Goal: Information Seeking & Learning: Learn about a topic

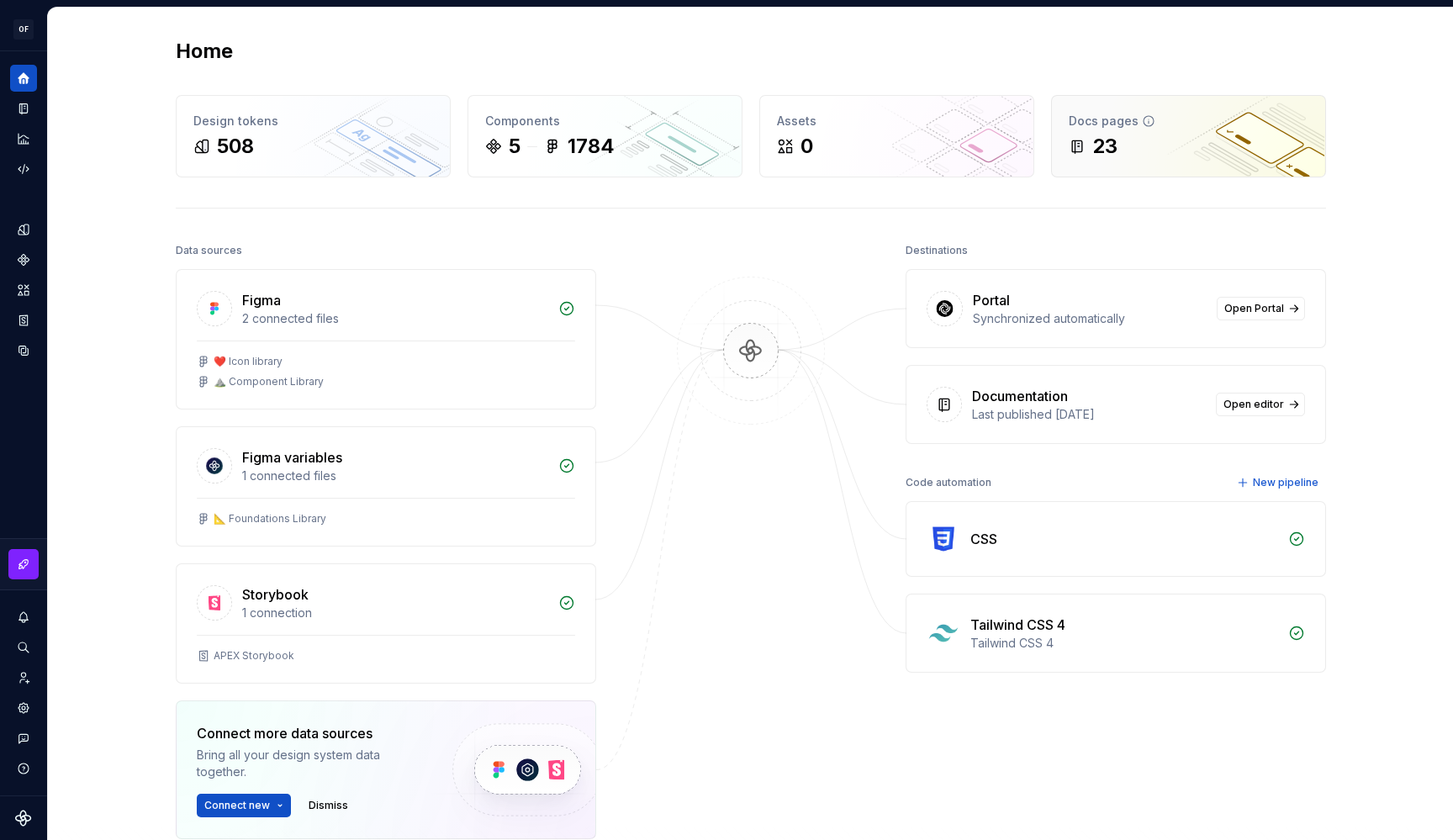
click at [1090, 112] on div "Docs pages" at bounding box center [1188, 120] width 240 height 17
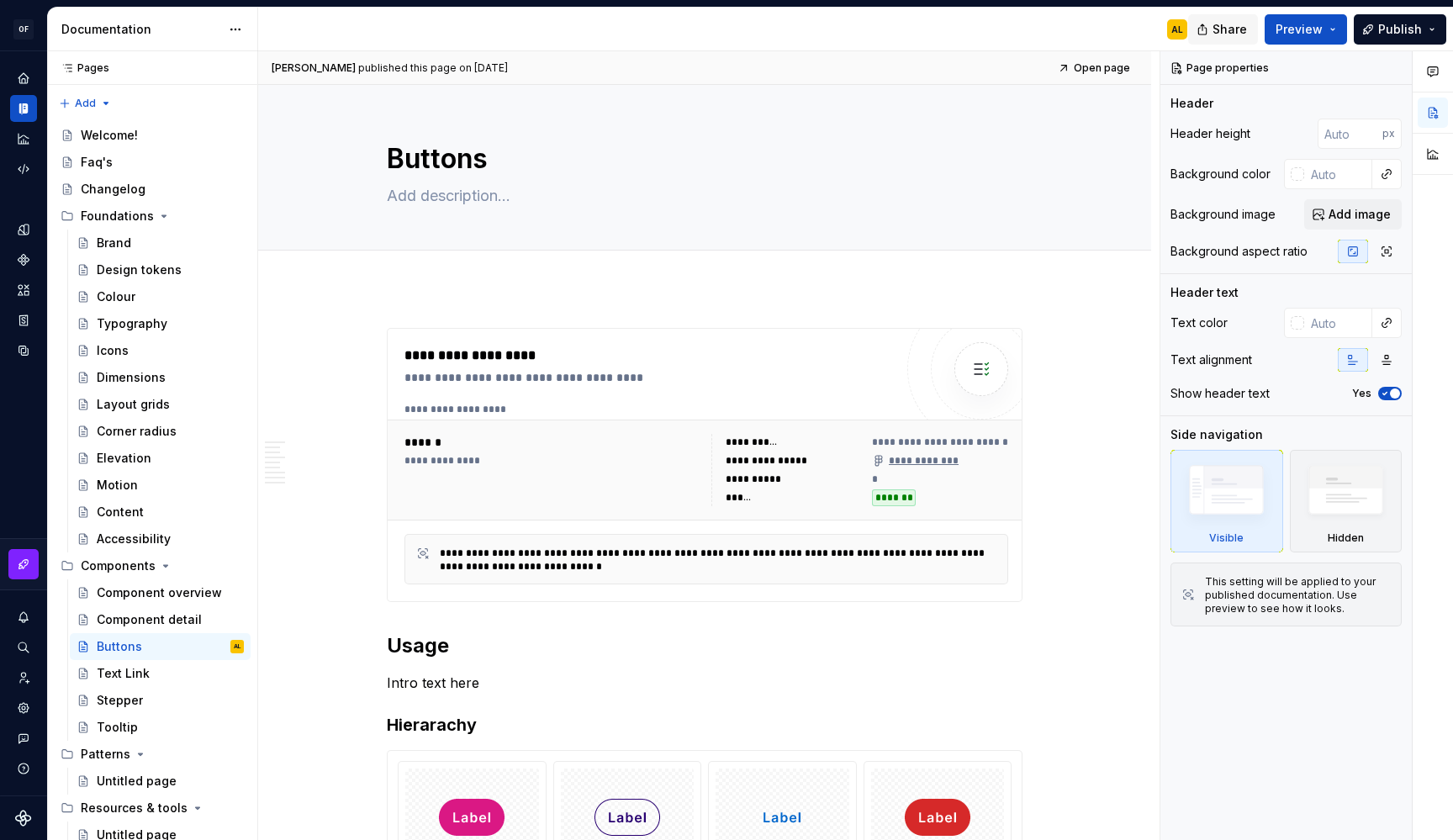
click at [1242, 14] on div "Share Preview Publish" at bounding box center [1327, 29] width 252 height 43
click at [1226, 25] on span "Share" at bounding box center [1229, 28] width 34 height 17
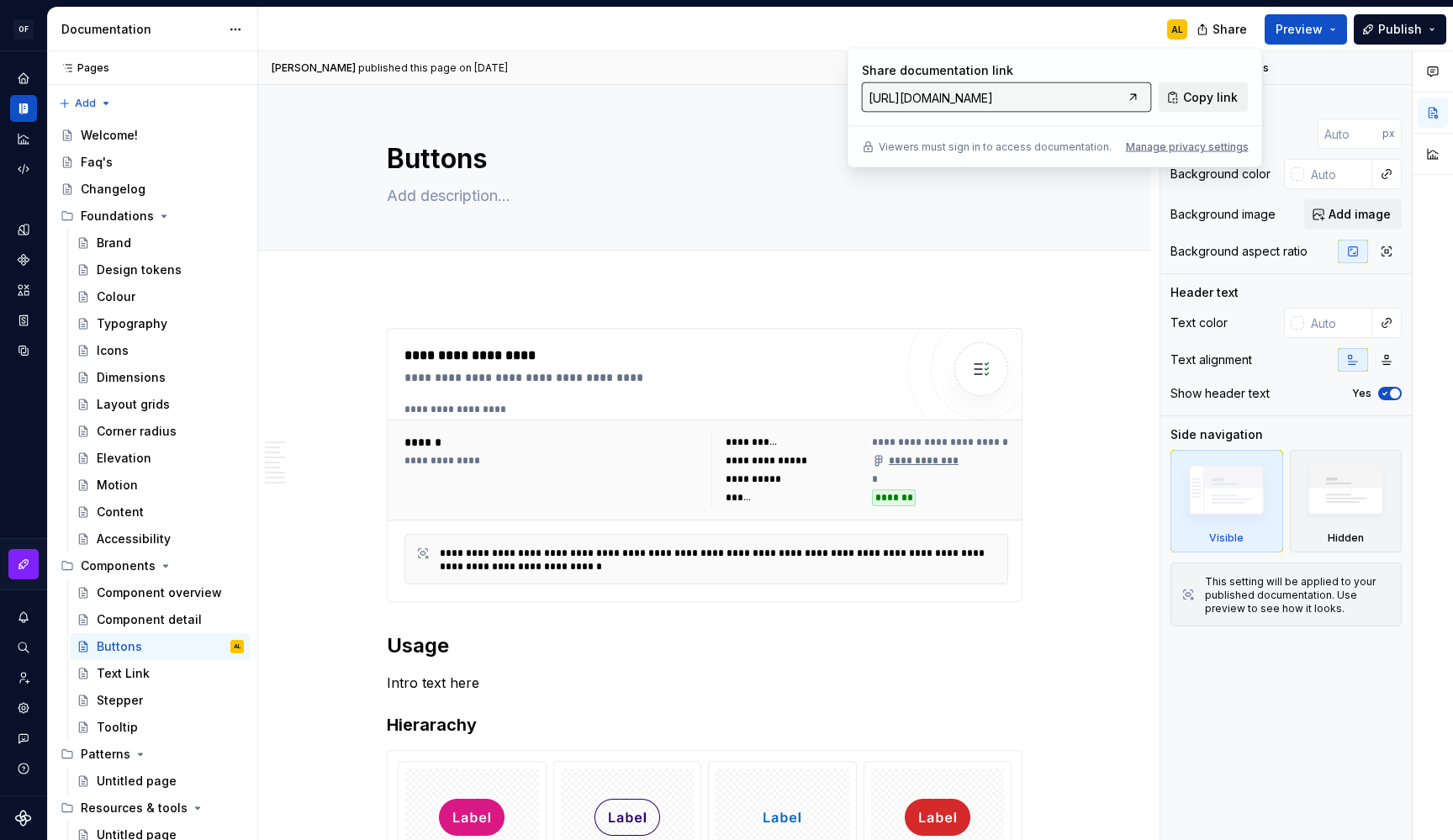
click at [1212, 93] on span "Copy link" at bounding box center [1211, 97] width 55 height 17
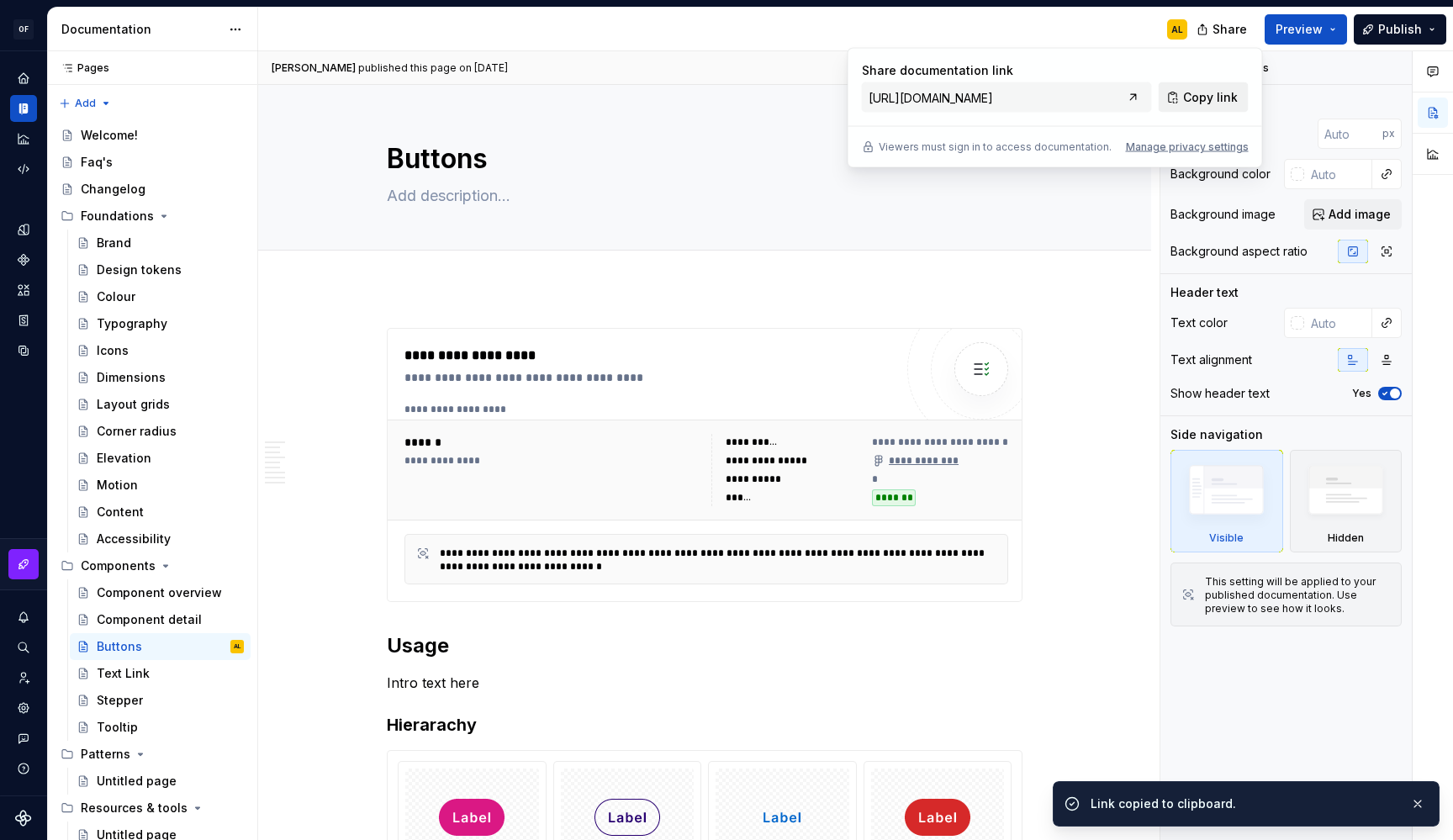
type textarea "*"
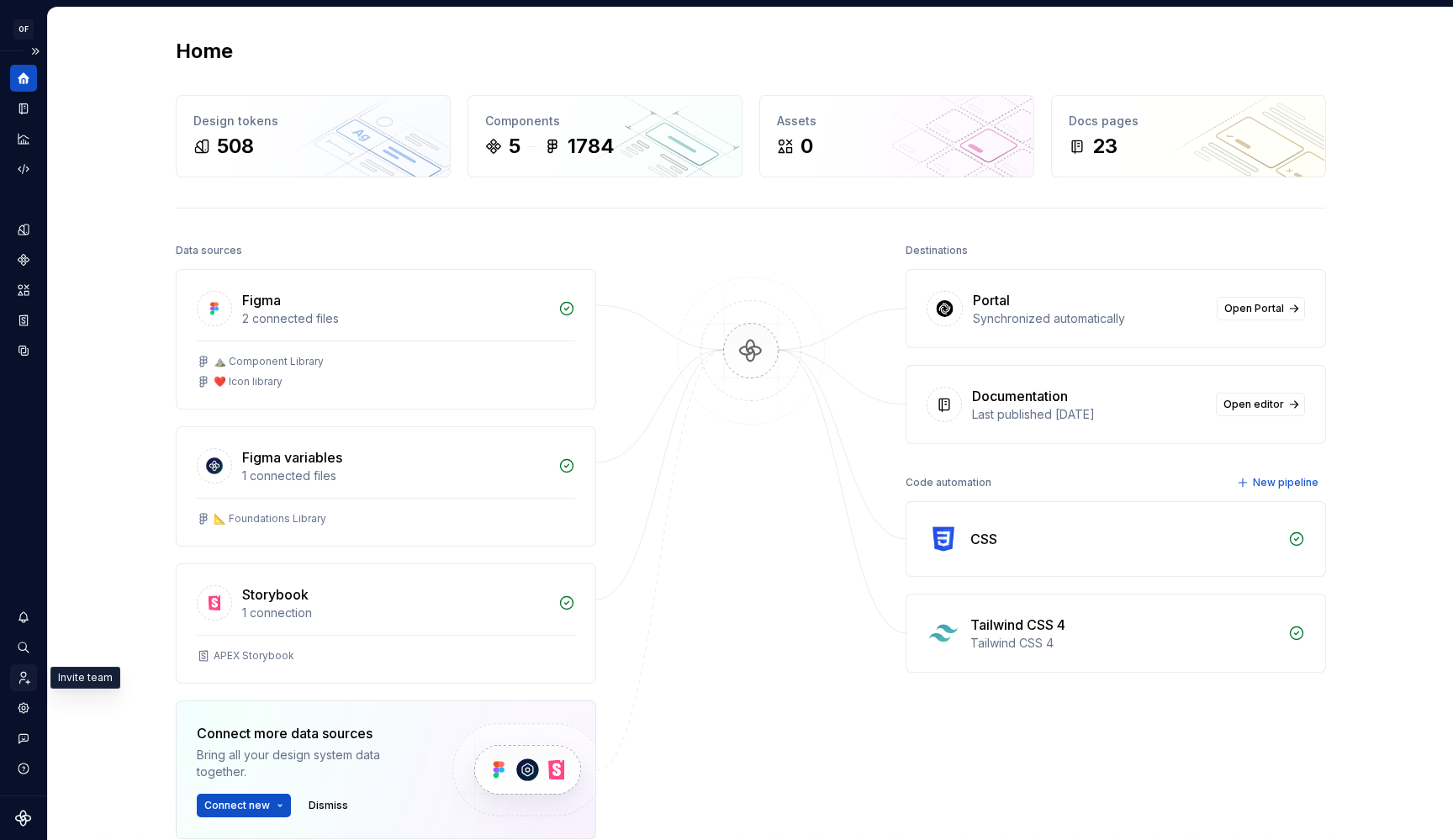
click at [21, 686] on div "Invite team" at bounding box center [23, 678] width 27 height 27
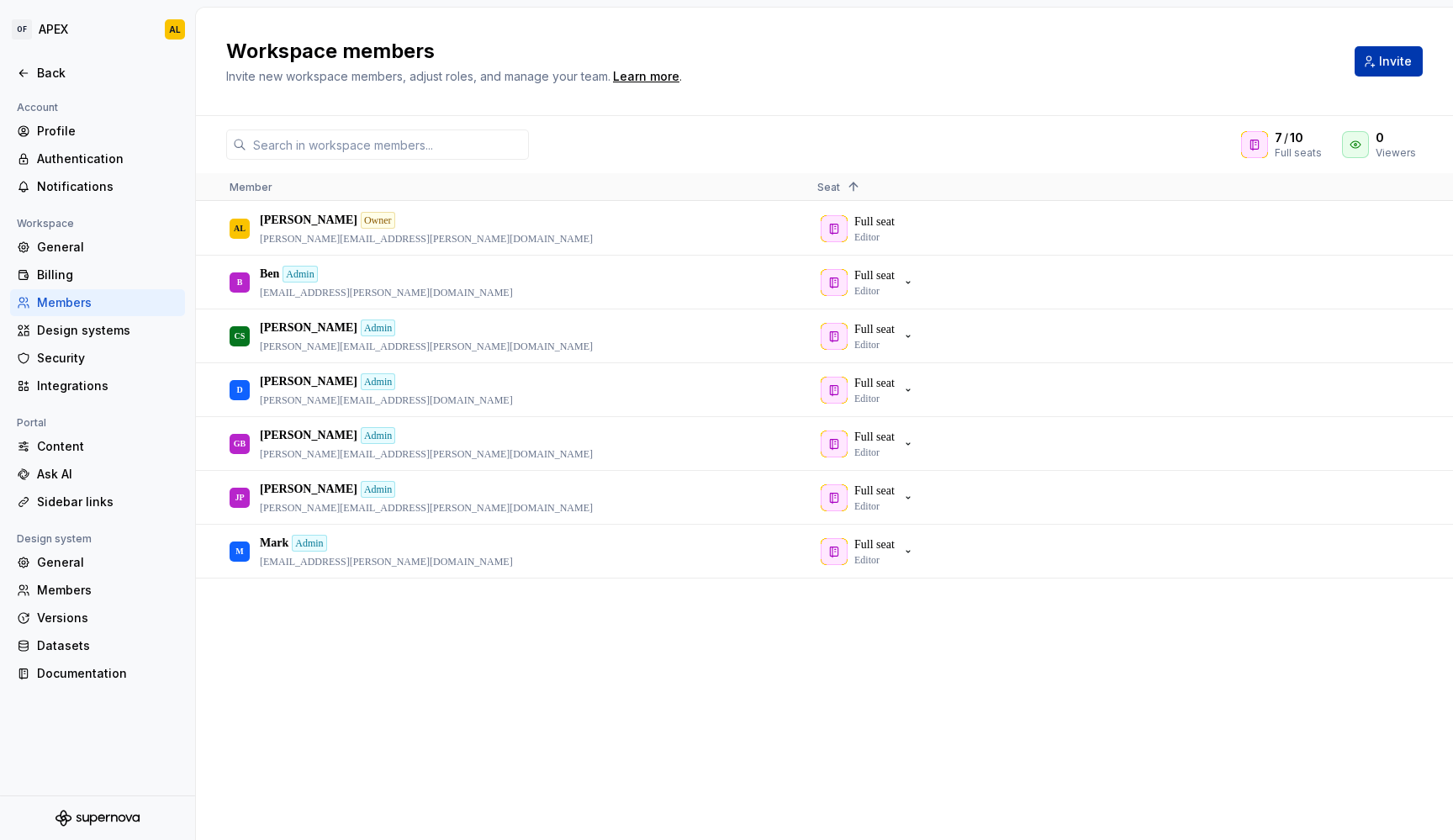
click at [1385, 60] on span "Invite" at bounding box center [1395, 61] width 33 height 17
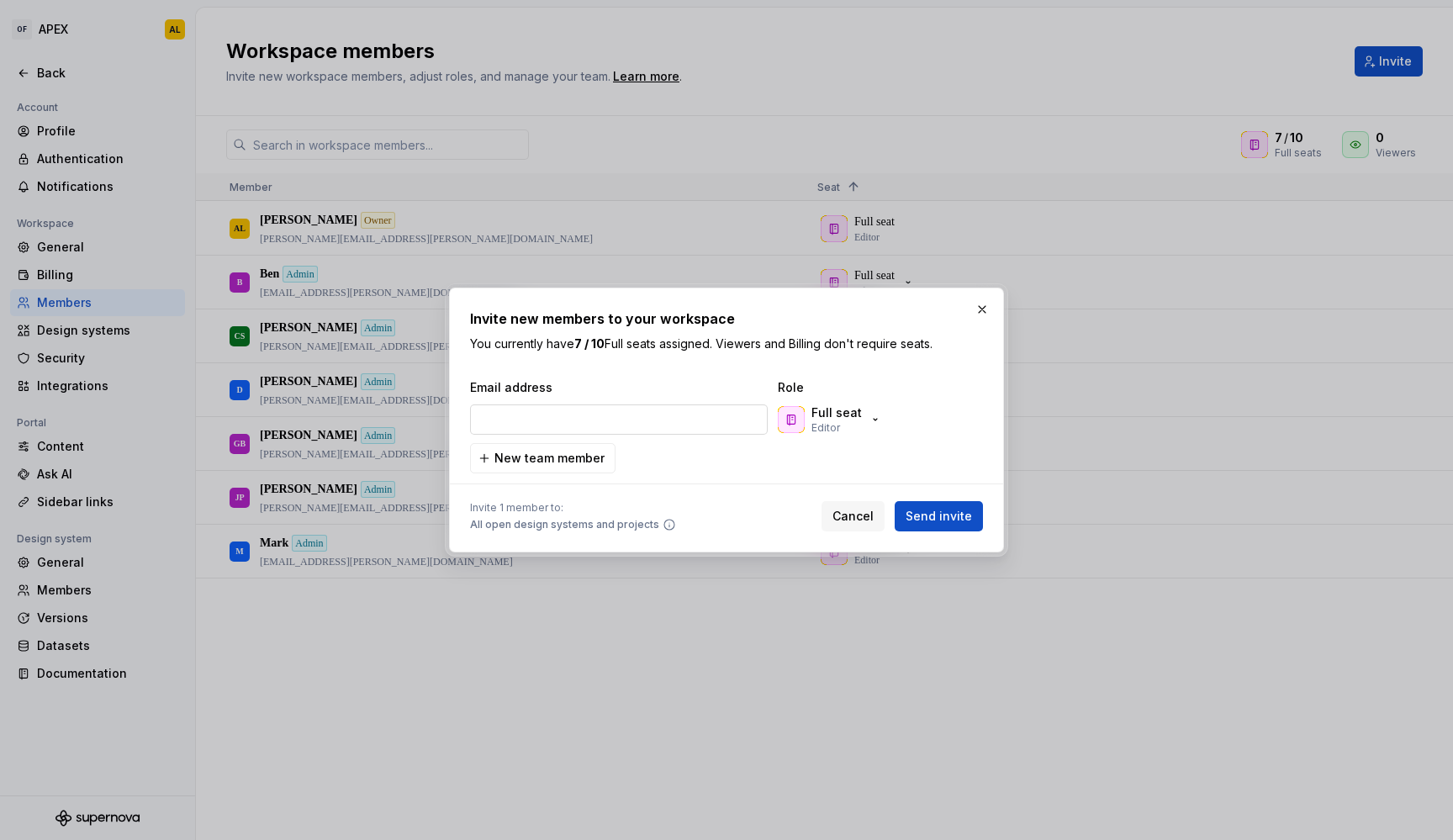
type input "beatriz@supernova.io"
click at [854, 417] on p "Full seat" at bounding box center [837, 413] width 51 height 17
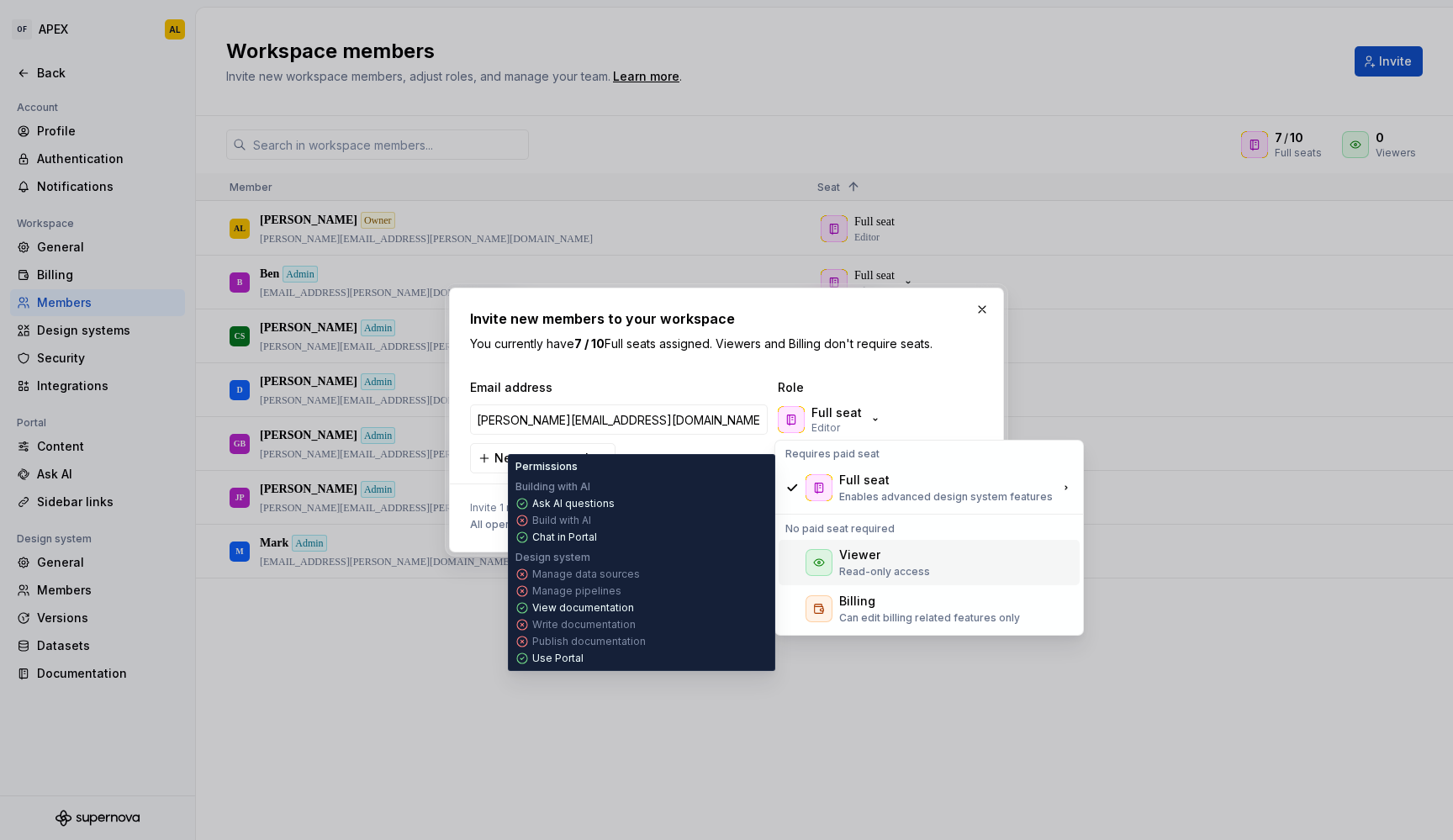
click at [844, 553] on div "Viewer" at bounding box center [859, 554] width 41 height 17
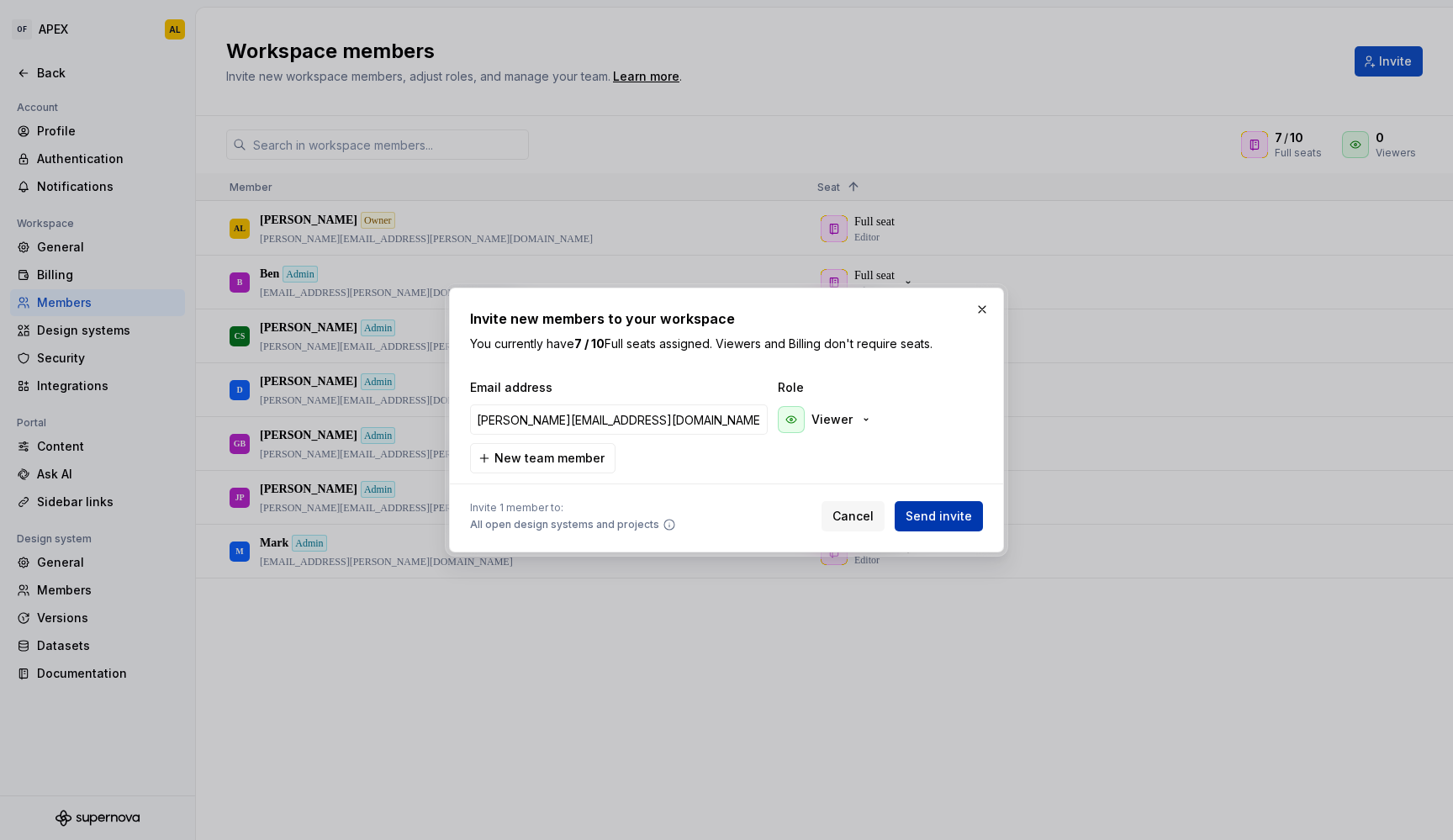
click at [916, 512] on span "Send invite" at bounding box center [939, 515] width 66 height 17
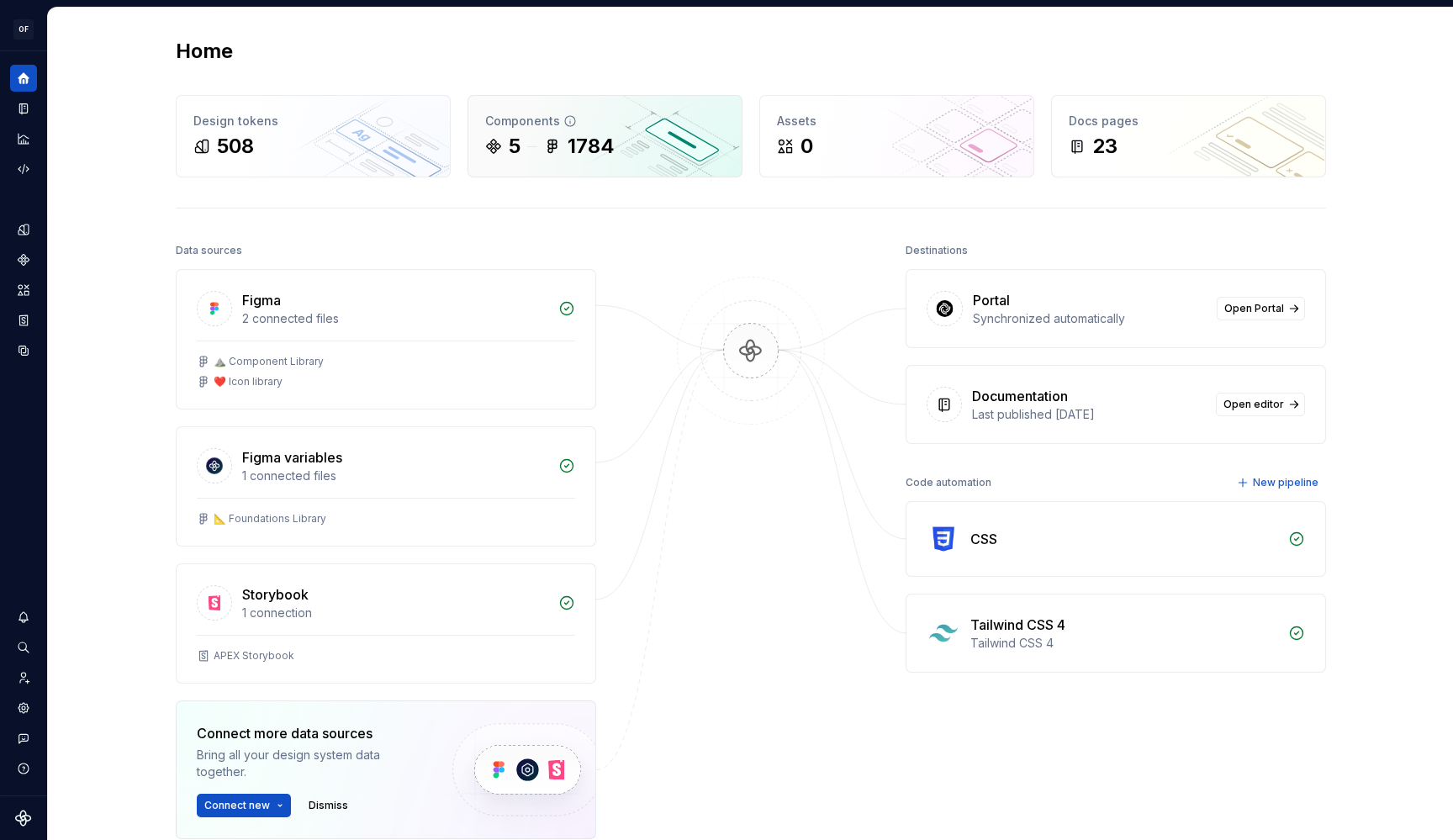
click at [567, 150] on div "1784" at bounding box center [591, 147] width 47 height 27
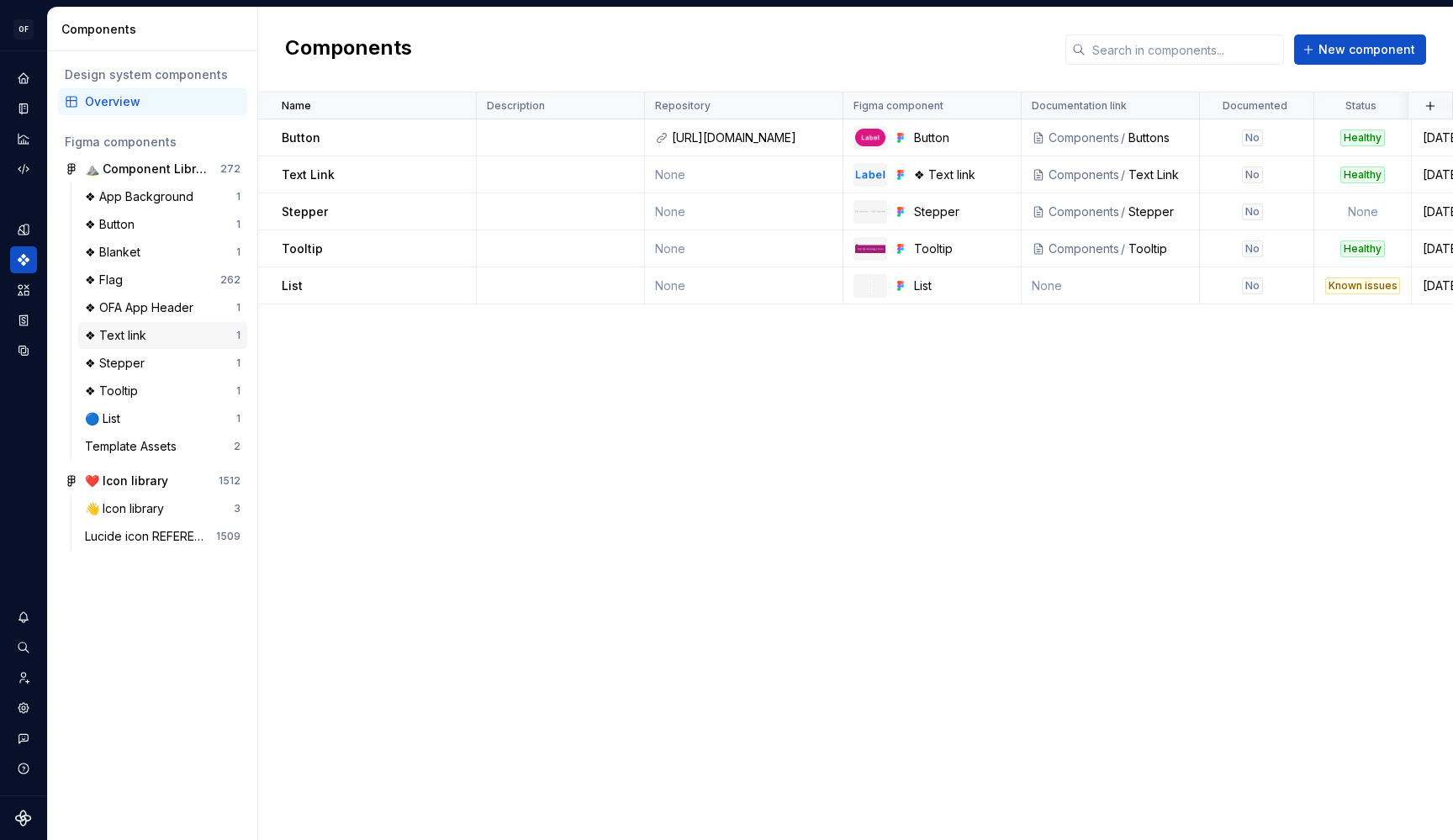
click at [148, 343] on div "❖ Text link" at bounding box center [119, 334] width 68 height 17
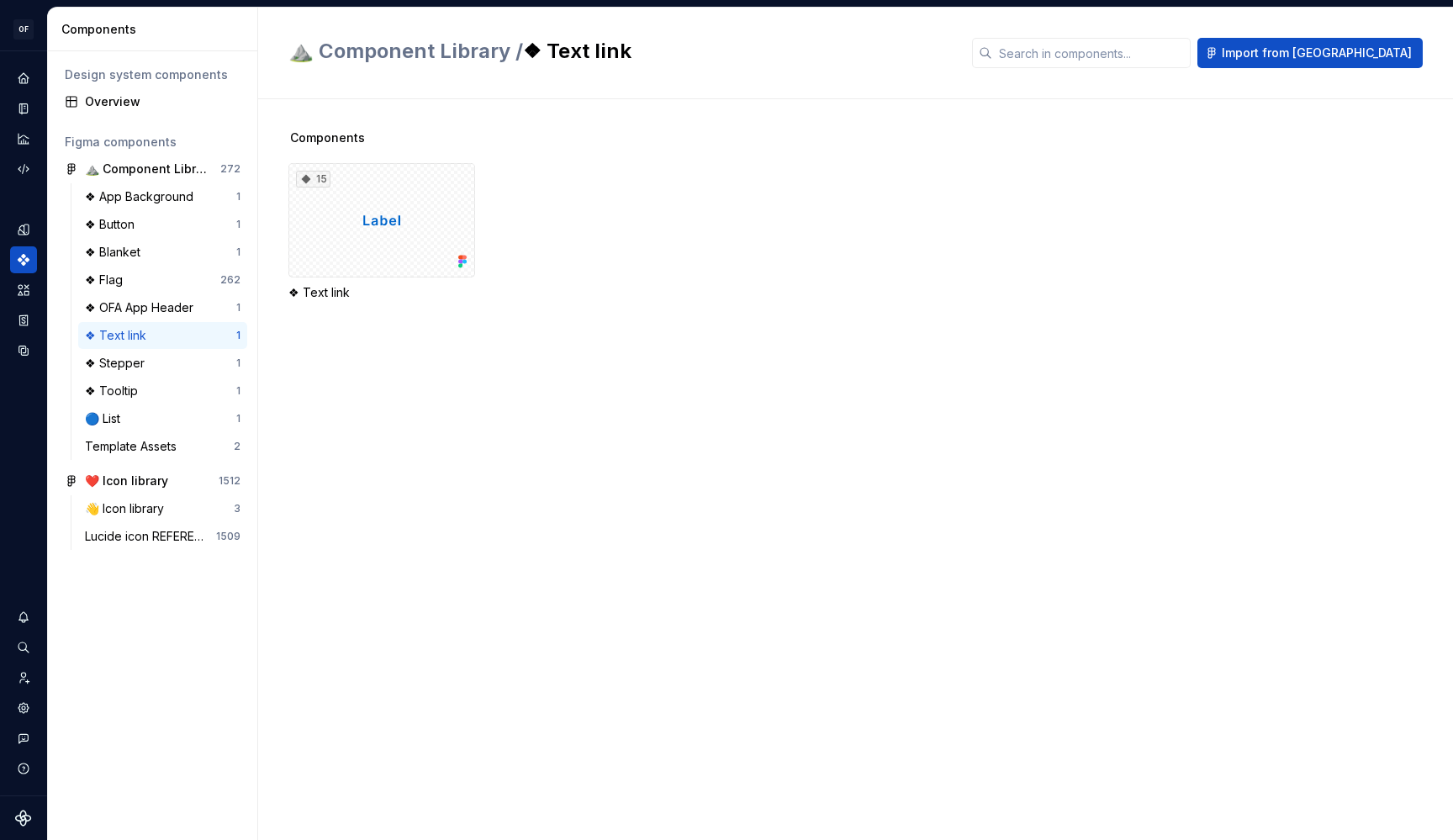
click at [312, 425] on div "Components 15 ❖ Text link" at bounding box center [870, 468] width 1165 height 740
click at [22, 75] on icon "Home" at bounding box center [22, 77] width 11 height 11
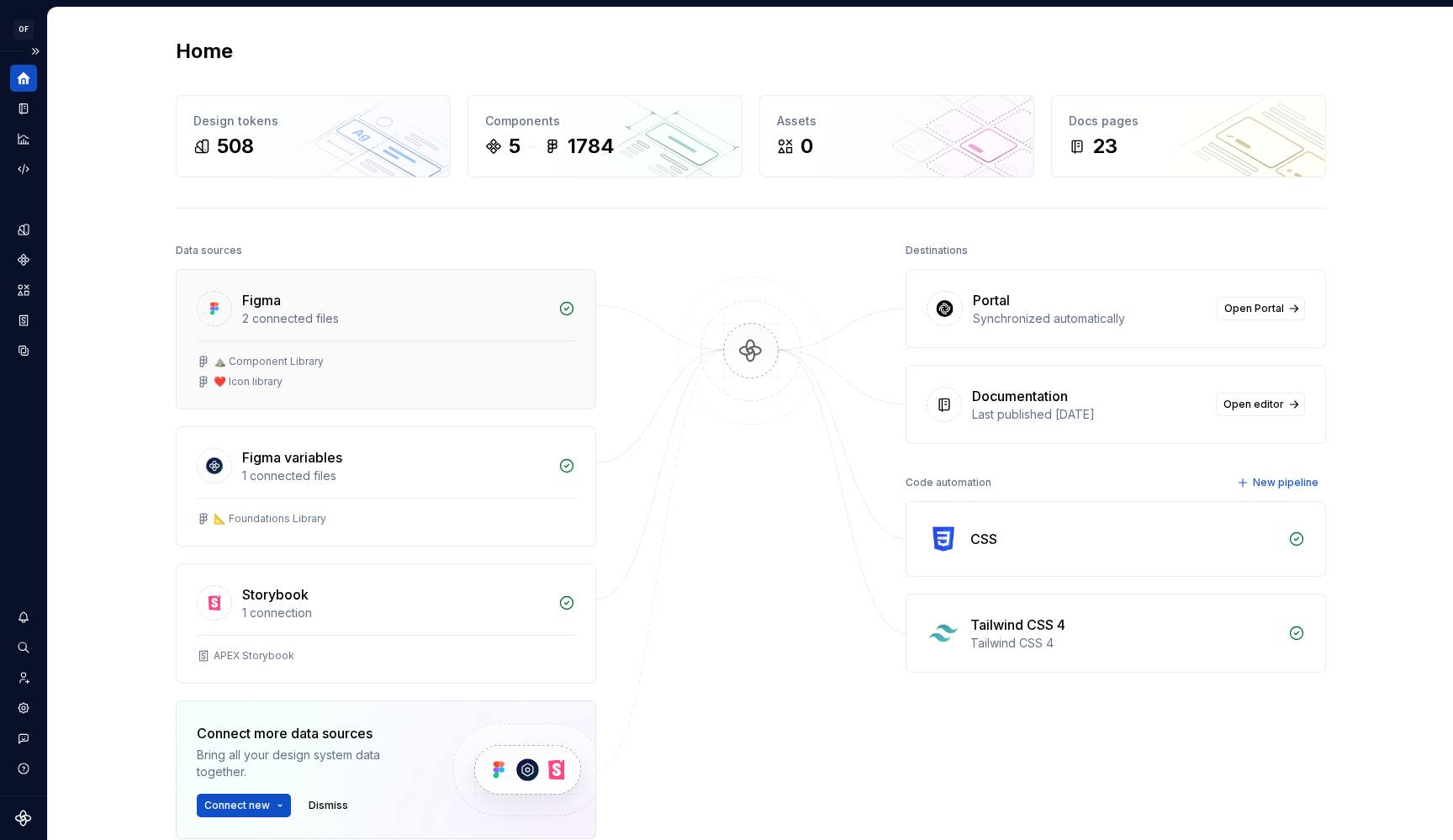
click at [400, 380] on div "❤️ Icon library" at bounding box center [385, 381] width 378 height 14
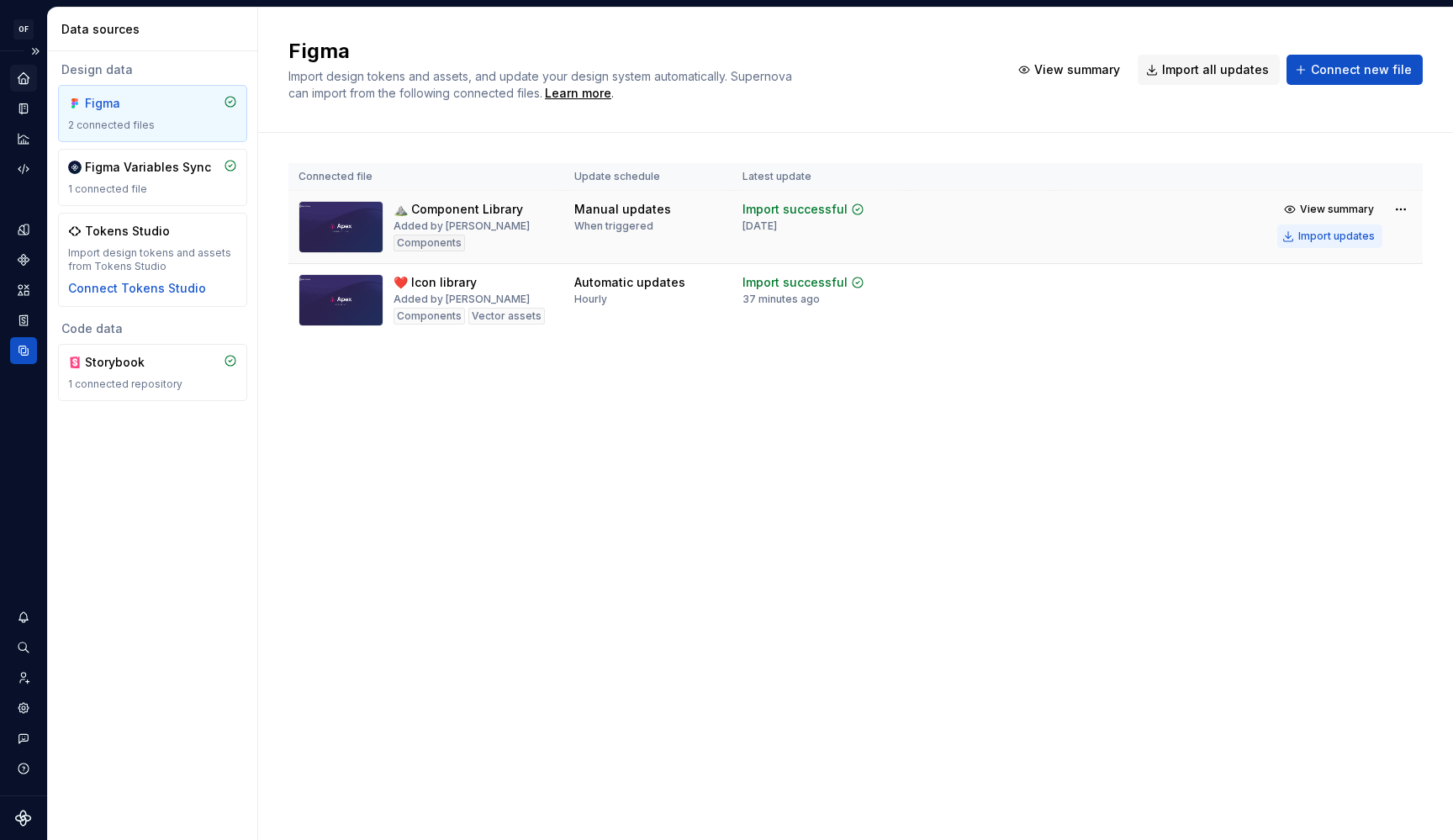
click at [1342, 231] on div "Import updates" at bounding box center [1337, 237] width 76 height 14
click at [1320, 232] on div "Import updates" at bounding box center [1337, 237] width 76 height 14
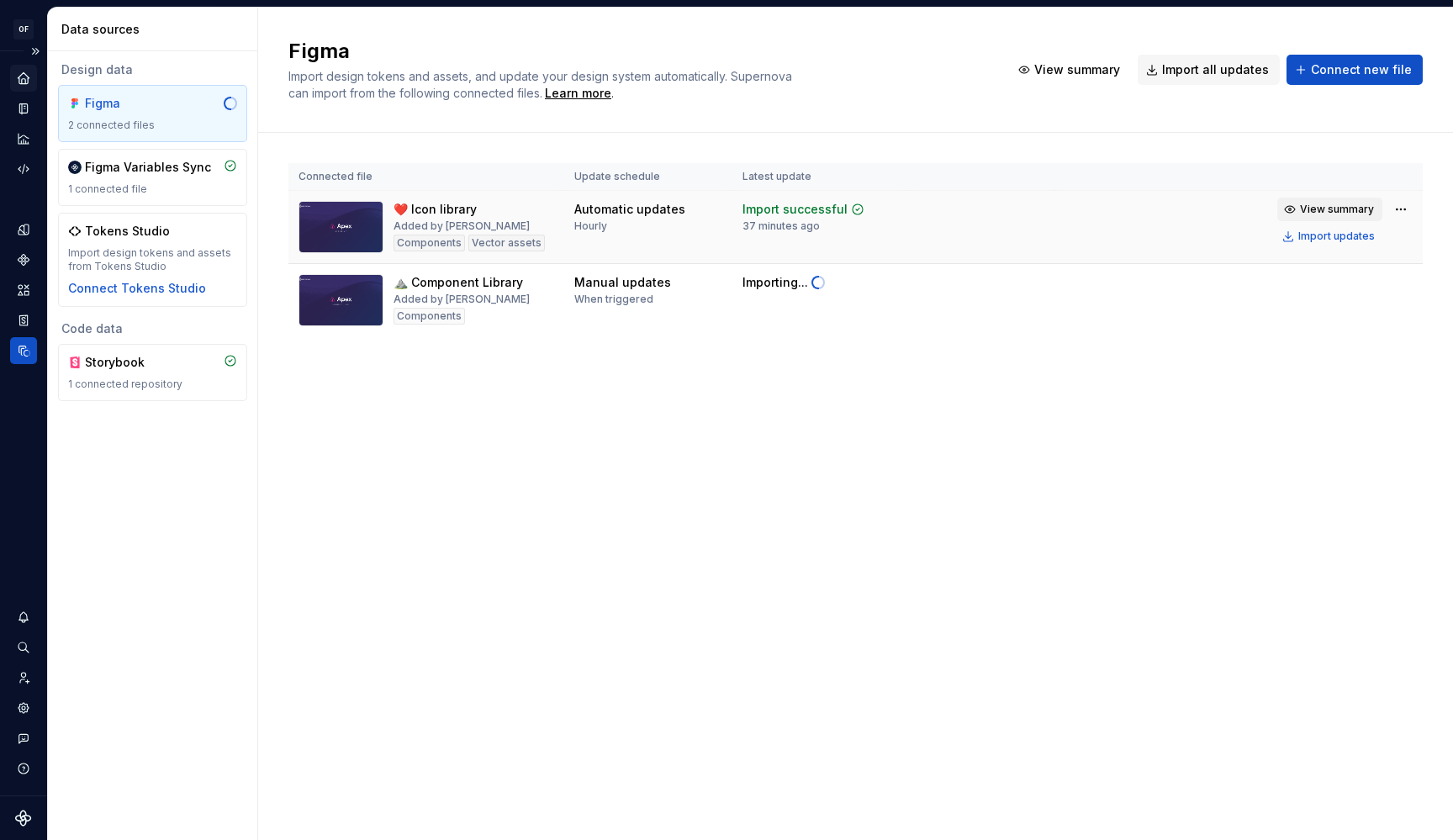
click at [1354, 207] on span "View summary" at bounding box center [1337, 209] width 74 height 14
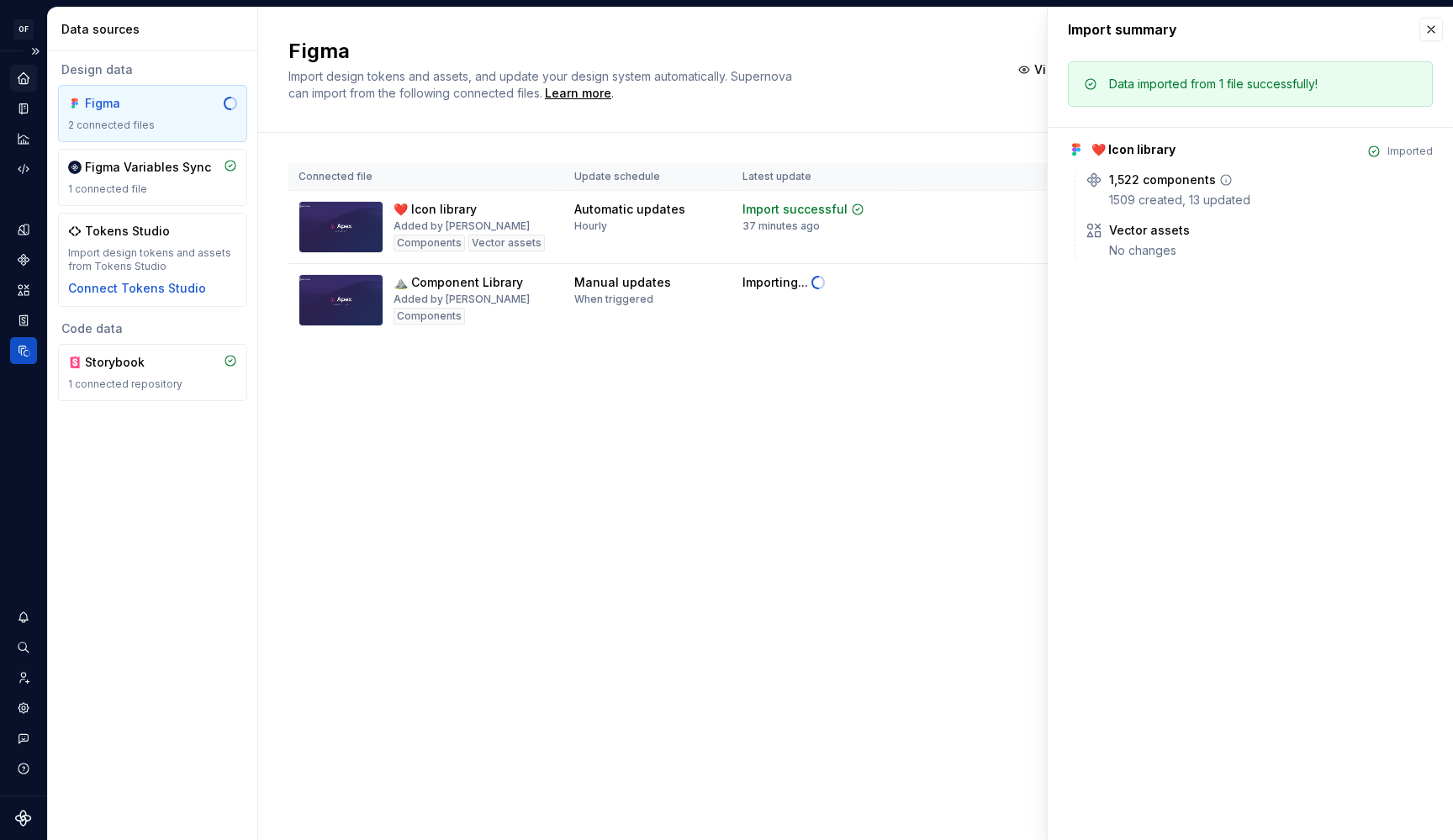
click at [1139, 189] on div "1,522 components 1509 created, 13 updated" at bounding box center [1270, 190] width 324 height 37
click at [1431, 21] on button "button" at bounding box center [1431, 29] width 23 height 23
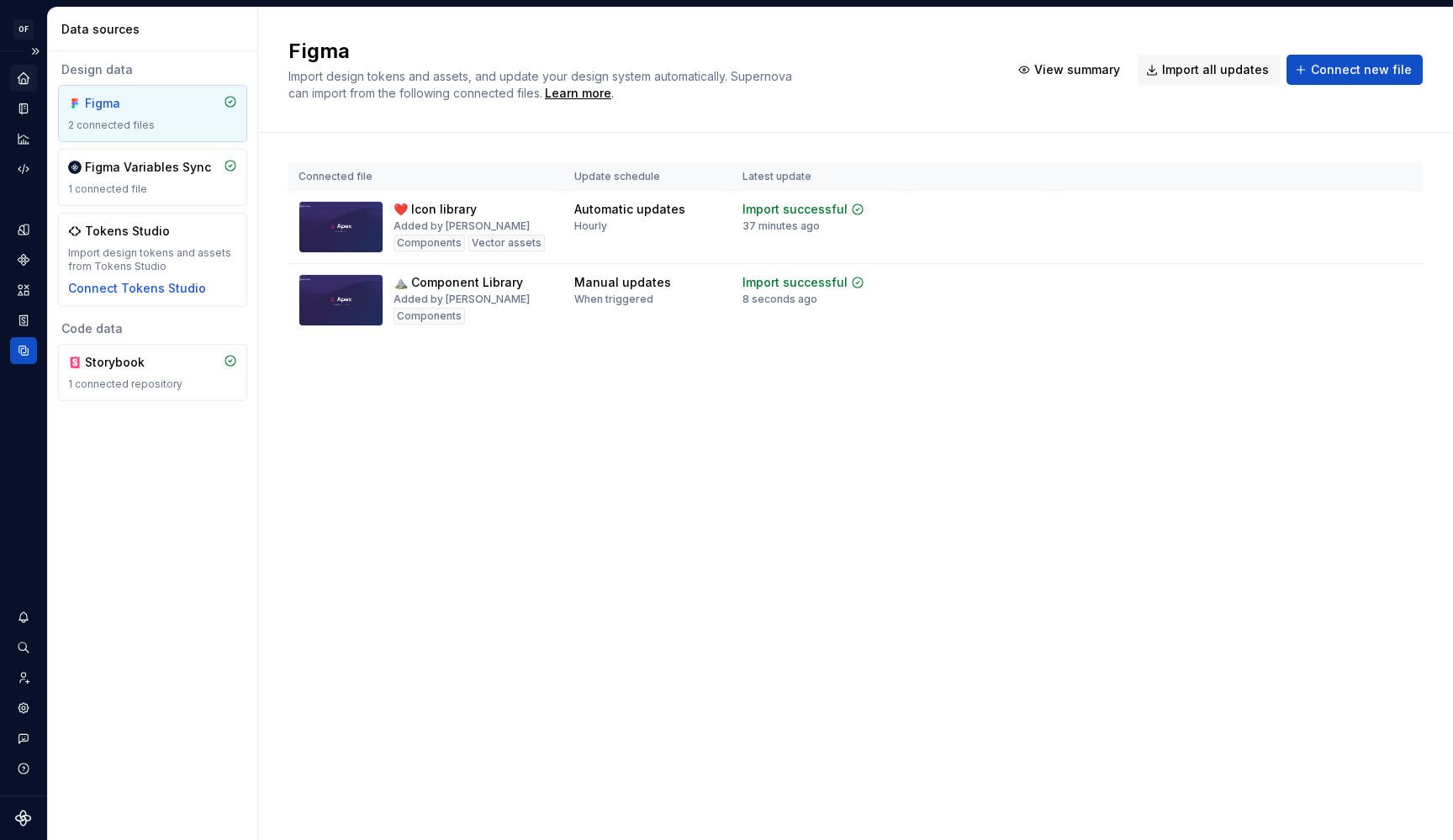
click at [646, 398] on div "Connected file Update schedule Latest update ❤️ Icon library Added by [PERSON_N…" at bounding box center [856, 266] width 1134 height 267
click at [26, 225] on icon "Design tokens" at bounding box center [26, 229] width 5 height 11
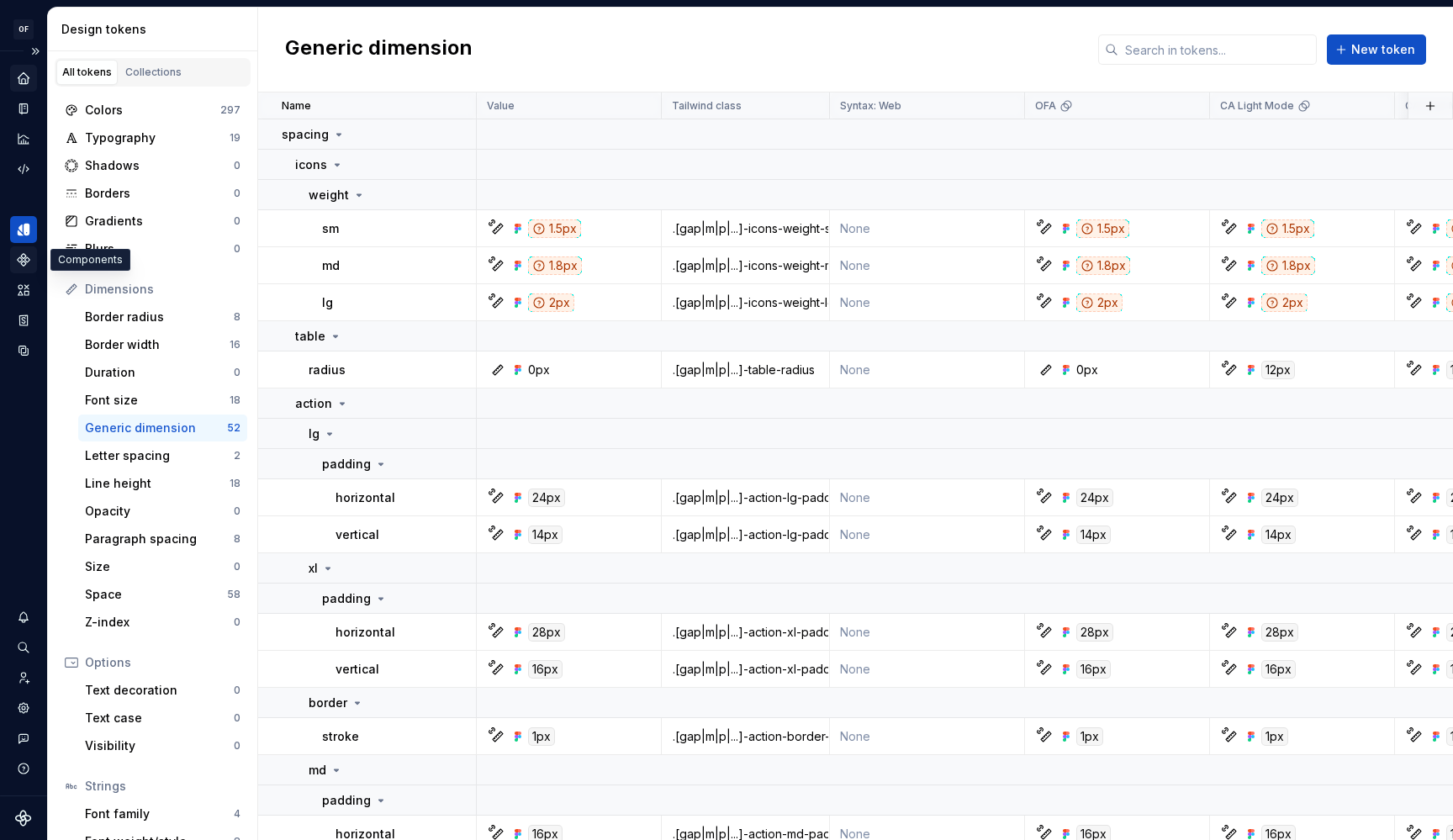
click at [26, 262] on icon "Components" at bounding box center [22, 259] width 15 height 15
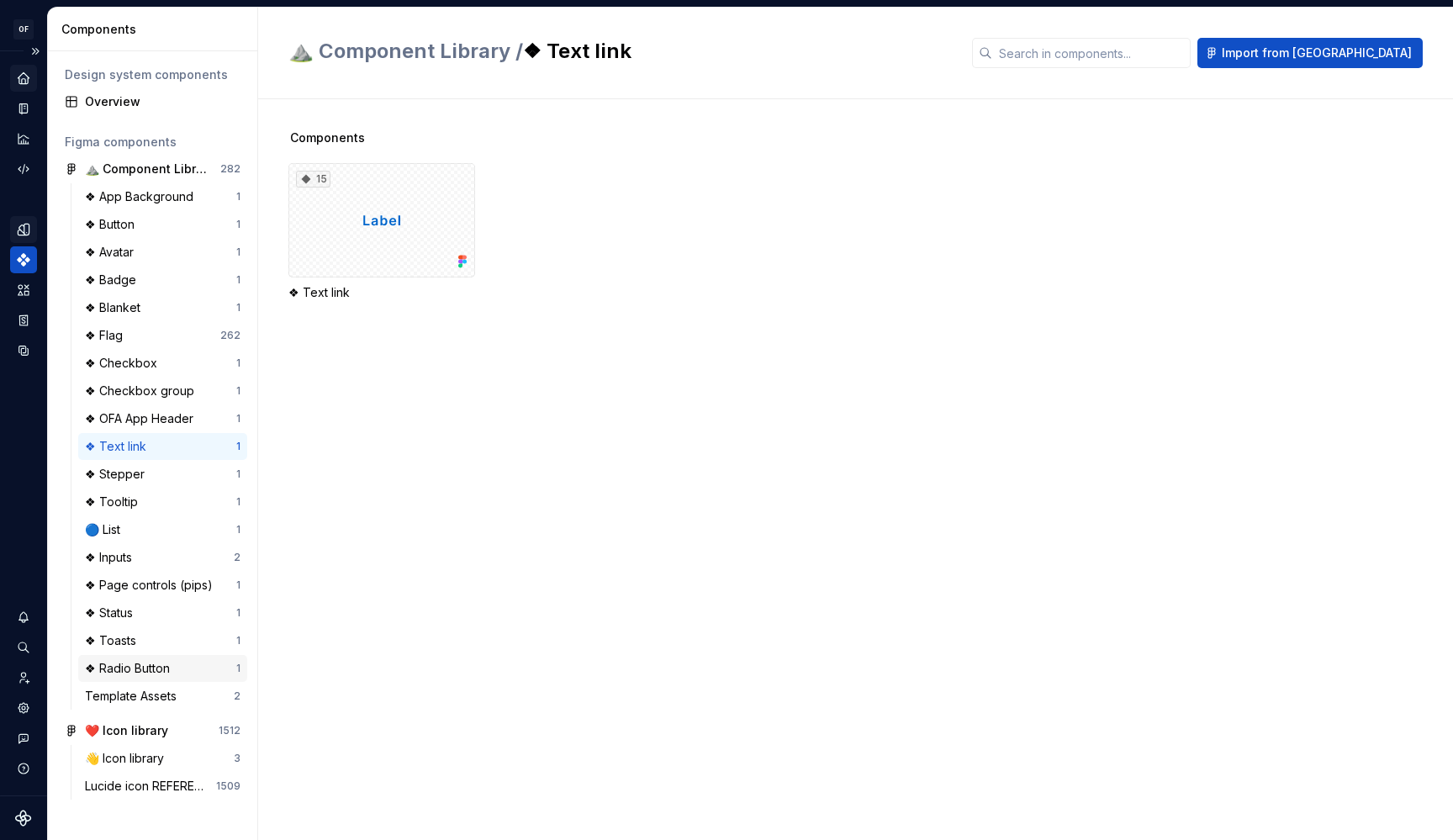
click at [155, 659] on div "❖ Radio Button 1" at bounding box center [162, 669] width 169 height 27
click at [165, 357] on div "❖ Checkbox" at bounding box center [160, 363] width 152 height 17
click at [380, 231] on div "21" at bounding box center [381, 220] width 187 height 114
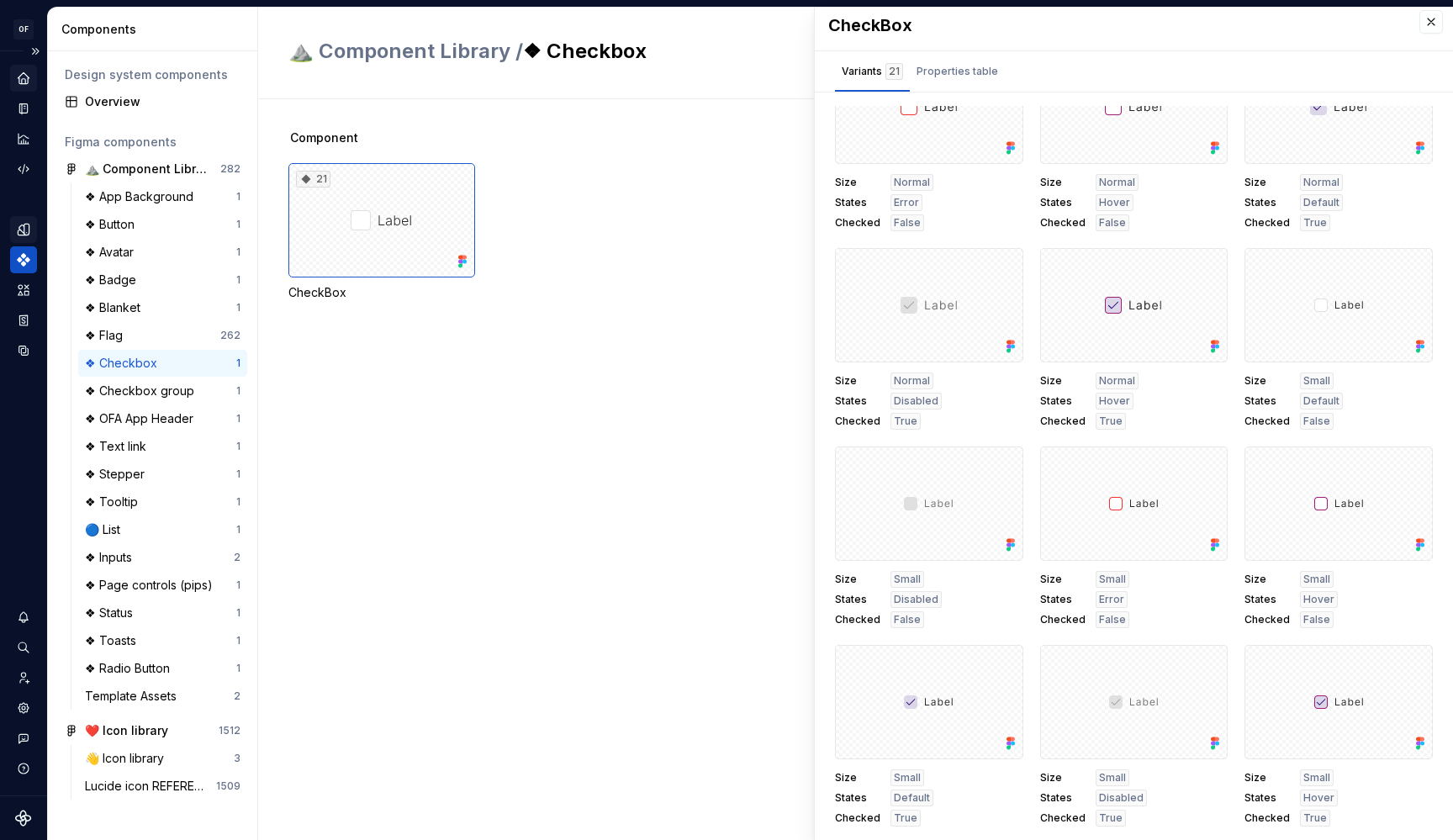
scroll to position [8, 0]
click at [1426, 26] on button "button" at bounding box center [1431, 22] width 23 height 23
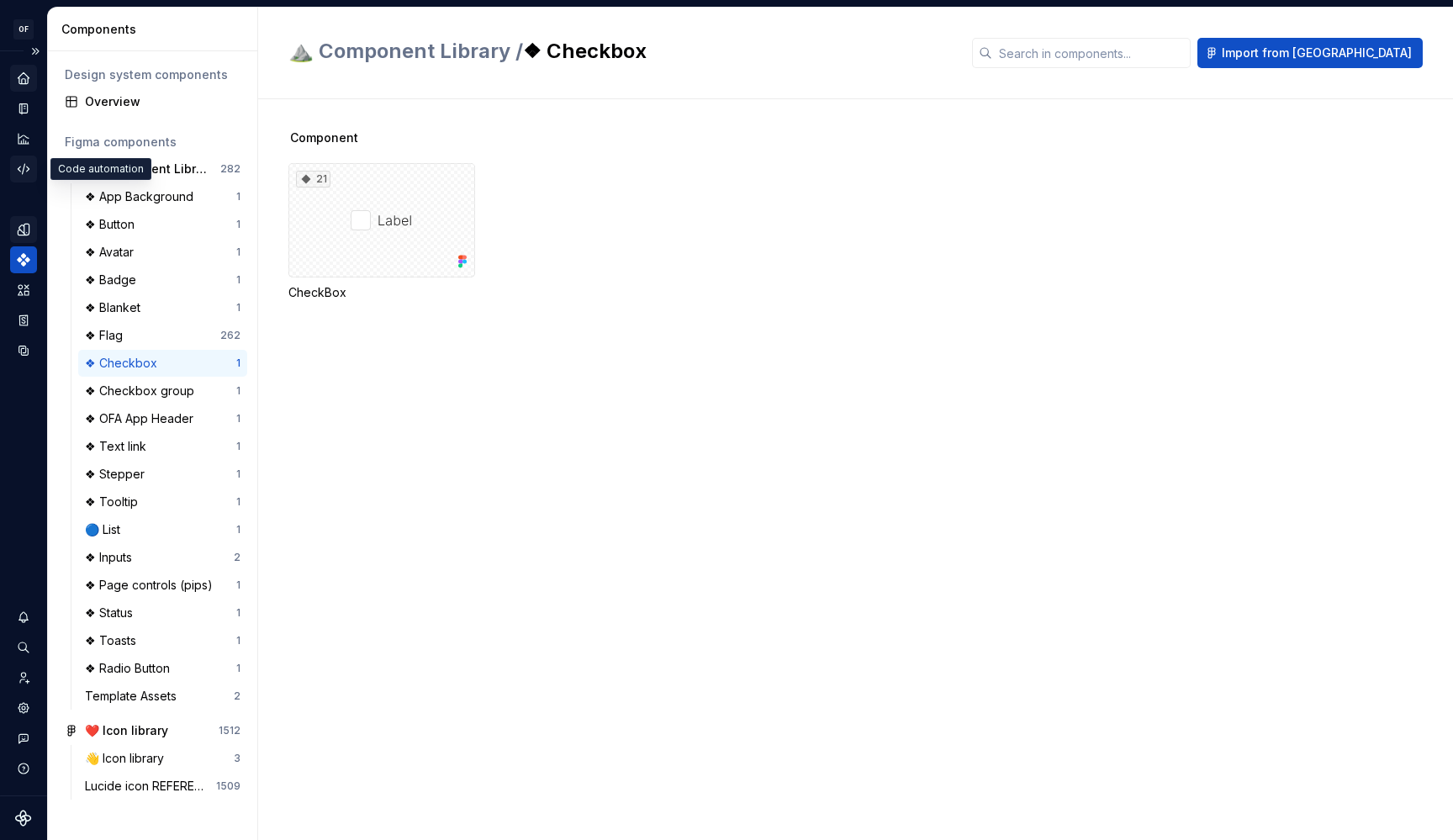
click at [22, 159] on div "Code automation" at bounding box center [23, 169] width 27 height 27
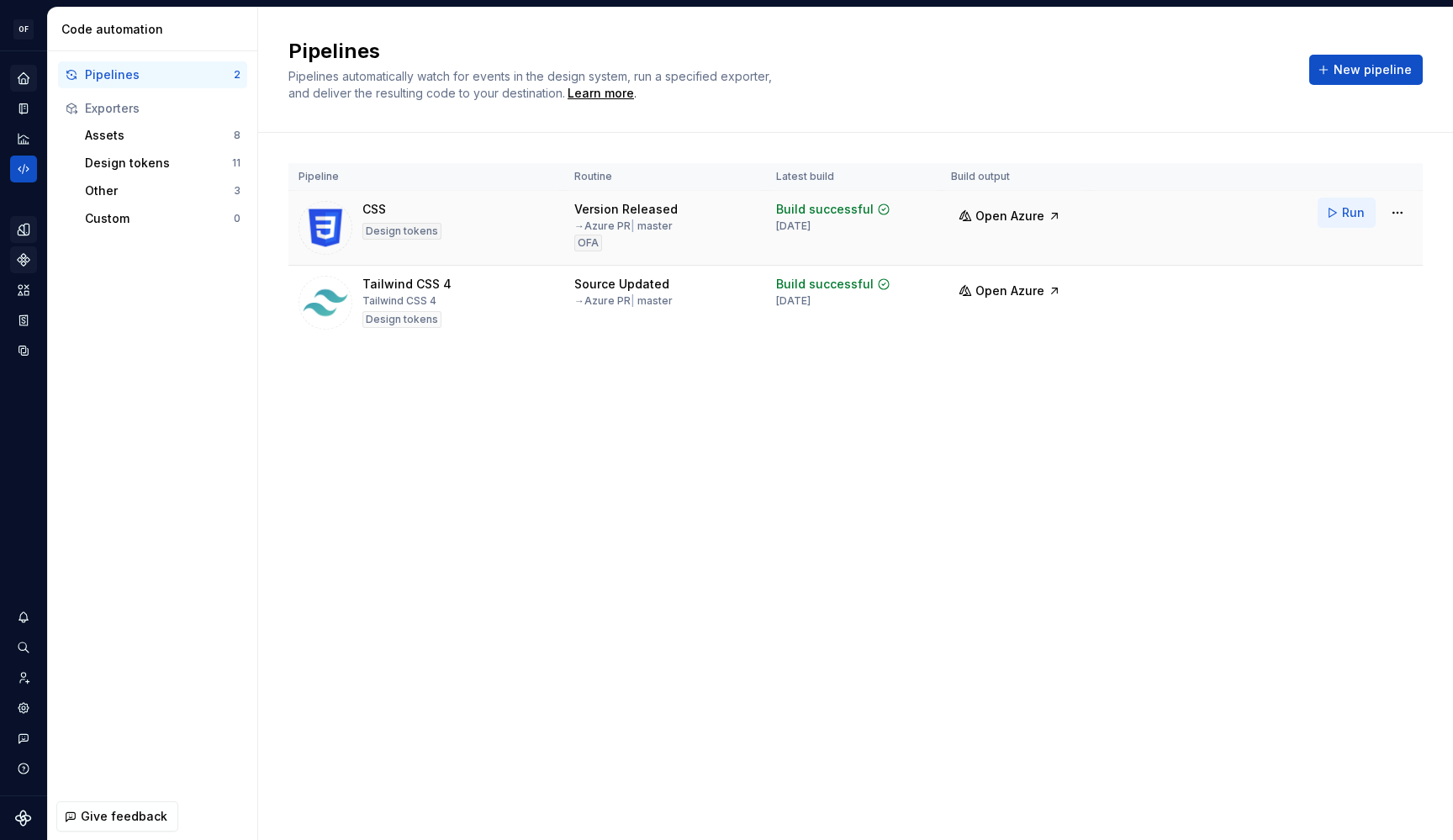
click at [1343, 207] on span "Run" at bounding box center [1352, 212] width 22 height 17
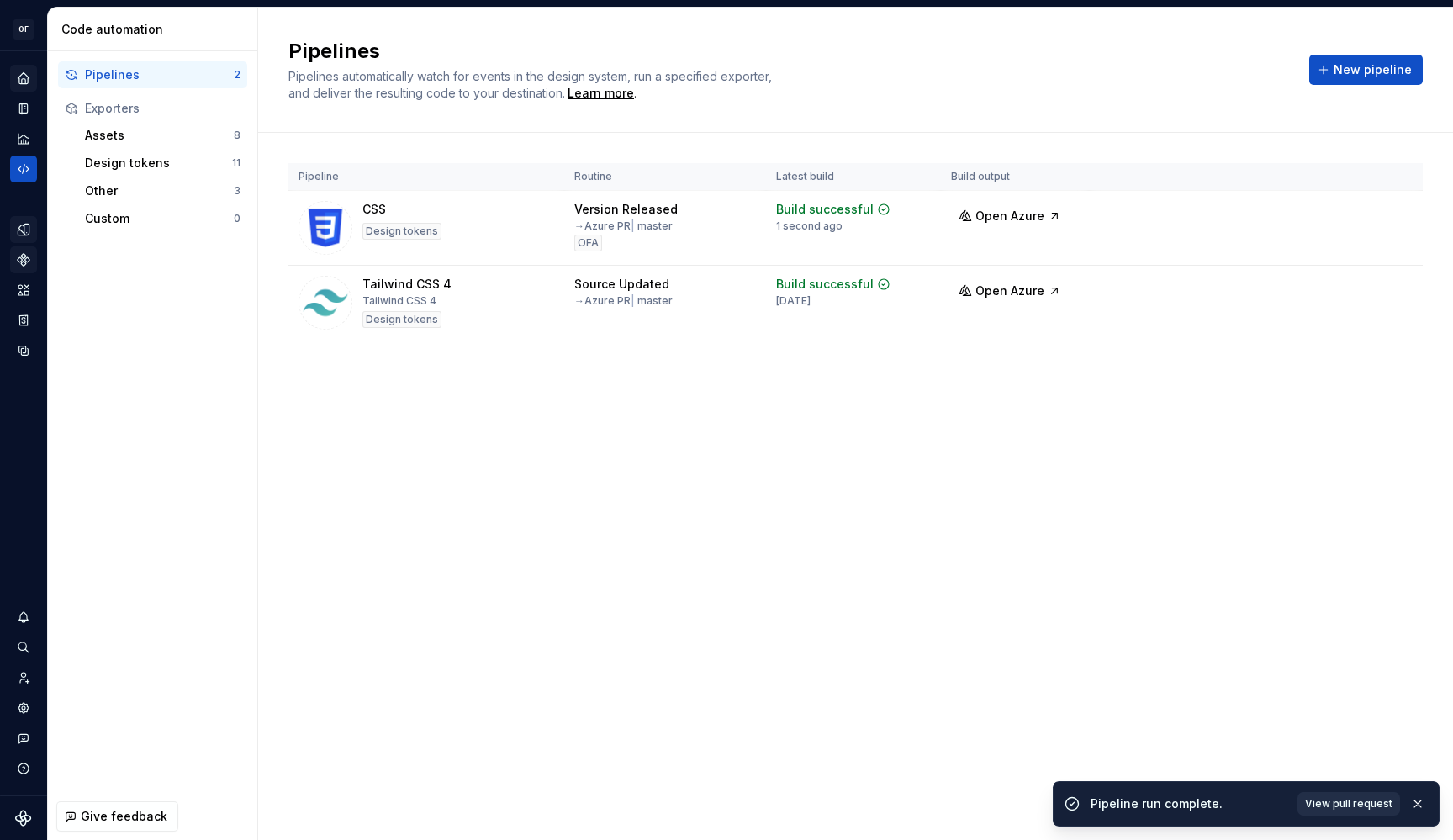
click at [1328, 801] on span "View pull request" at bounding box center [1347, 804] width 87 height 14
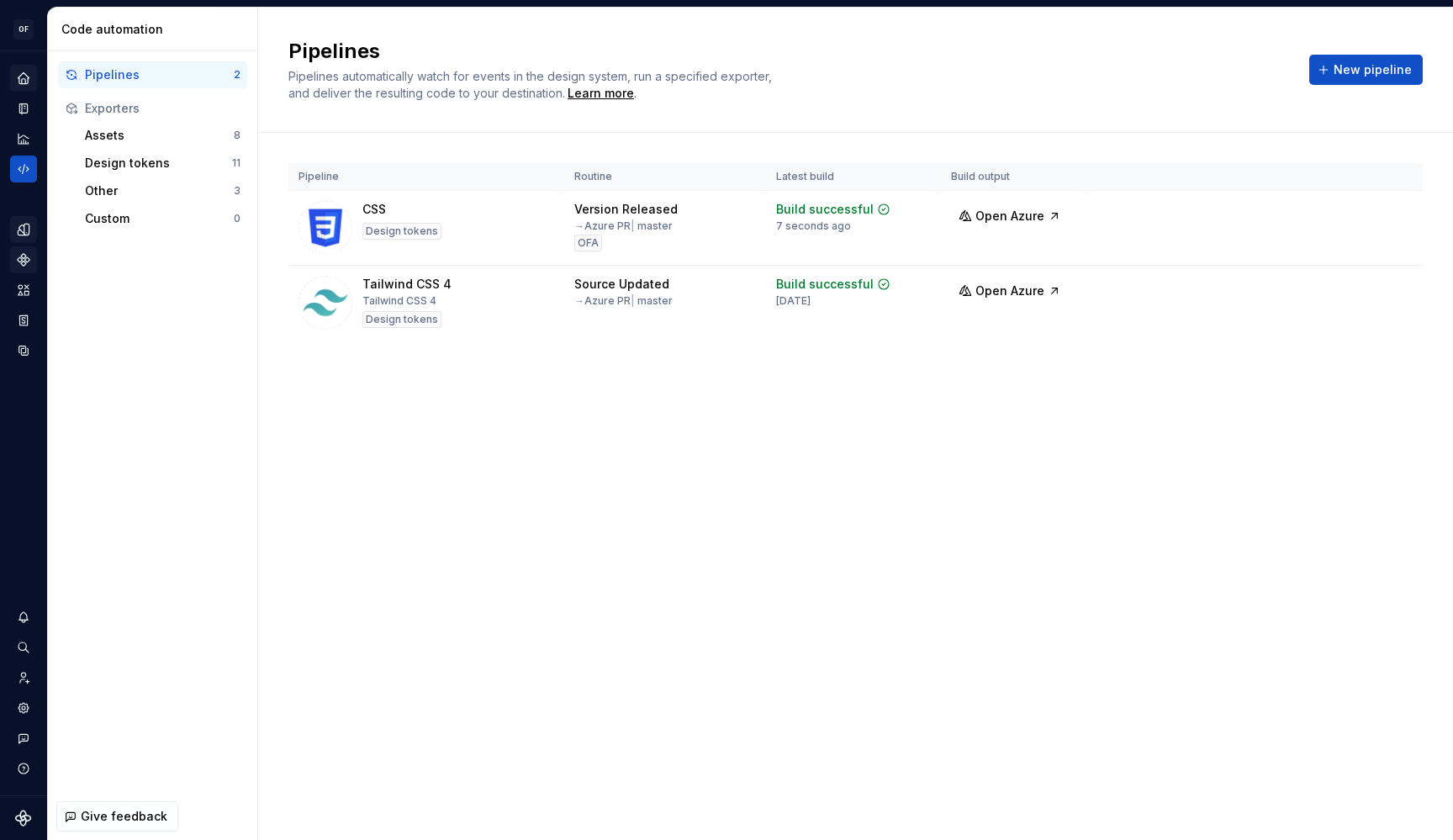
click at [20, 81] on icon "Home" at bounding box center [22, 77] width 11 height 11
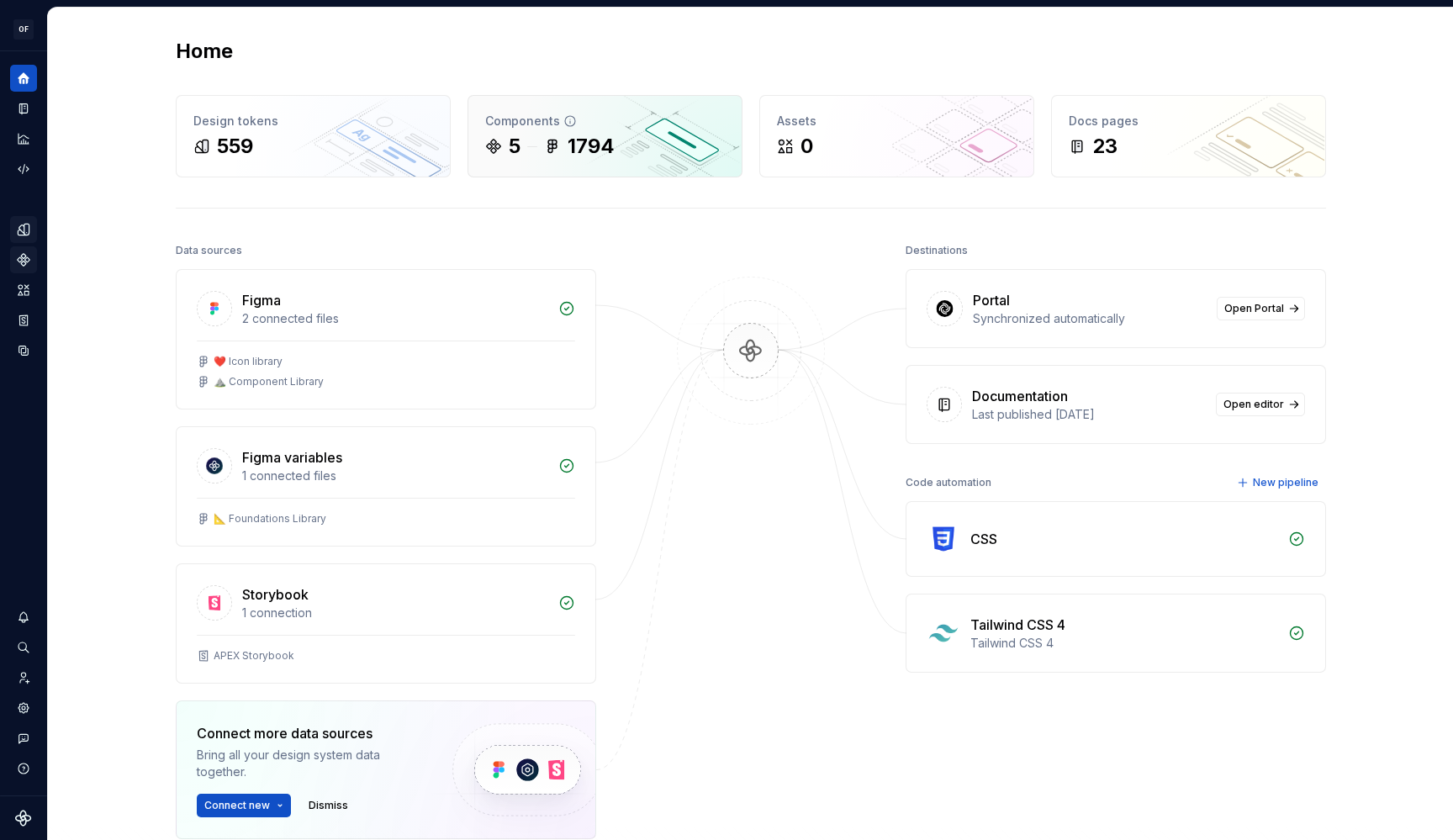
click at [512, 129] on div "Components" at bounding box center [604, 120] width 240 height 17
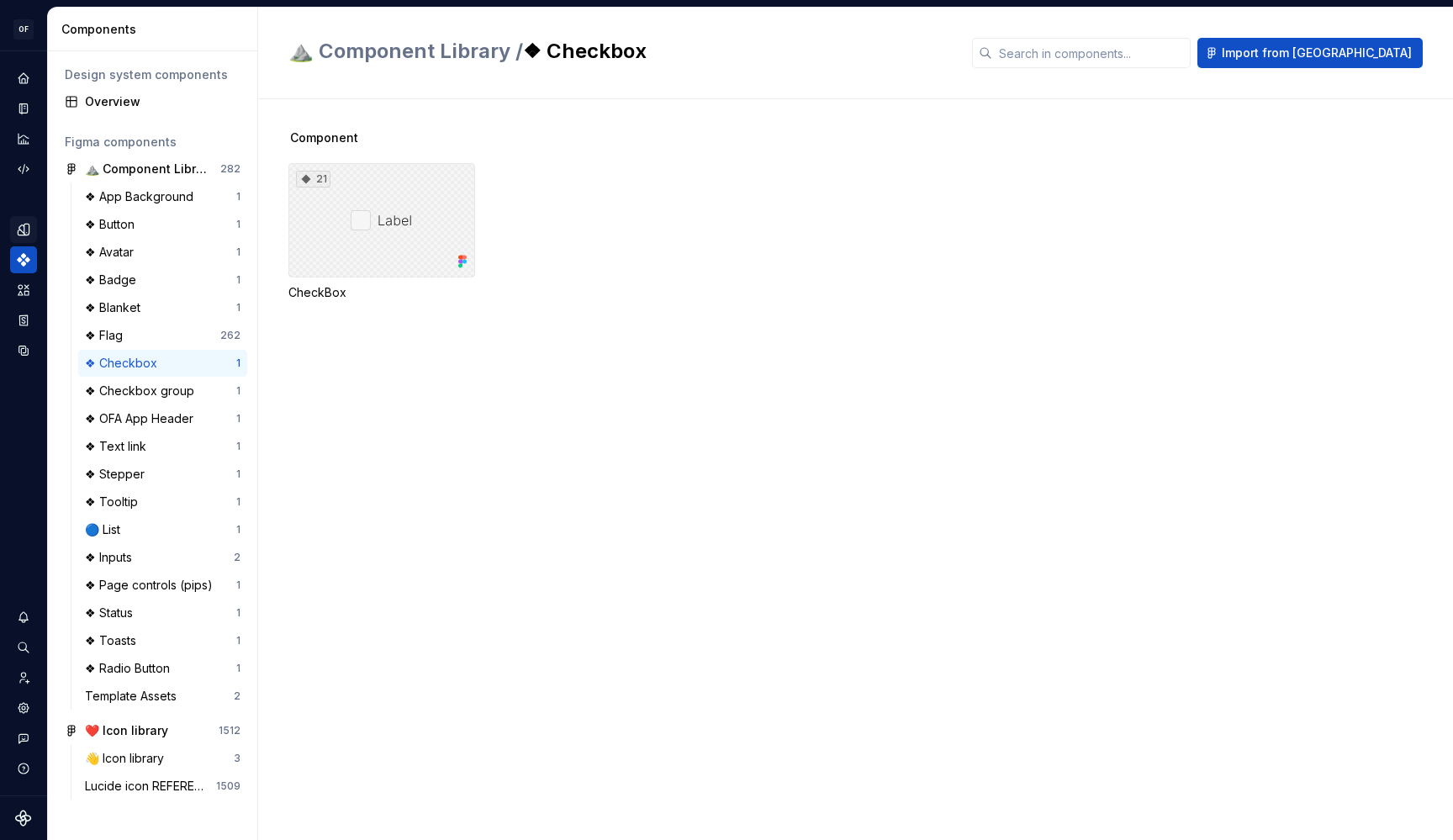
click at [327, 267] on div "21" at bounding box center [381, 220] width 187 height 114
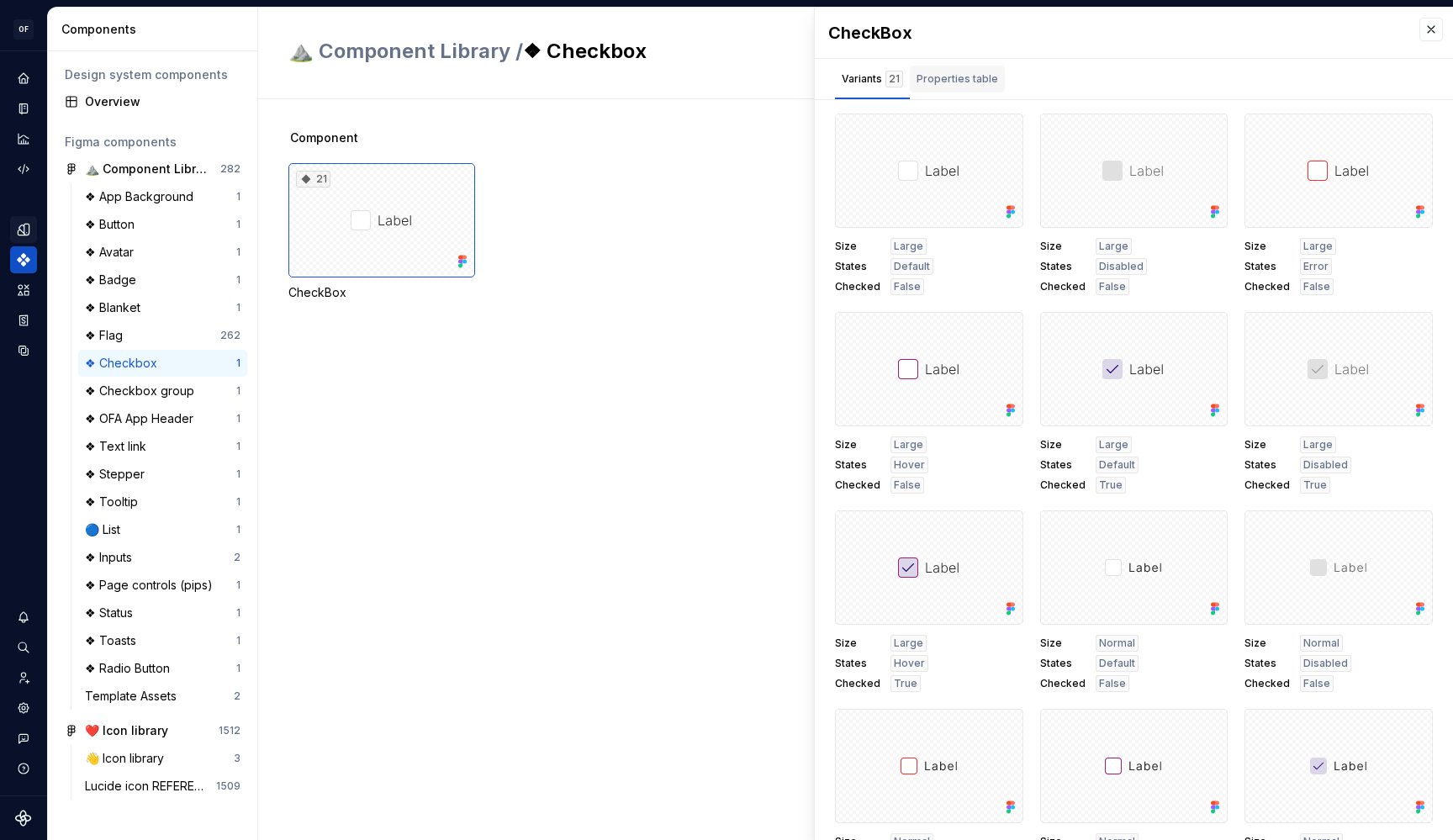
click at [964, 90] on div "Properties table" at bounding box center [956, 79] width 95 height 27
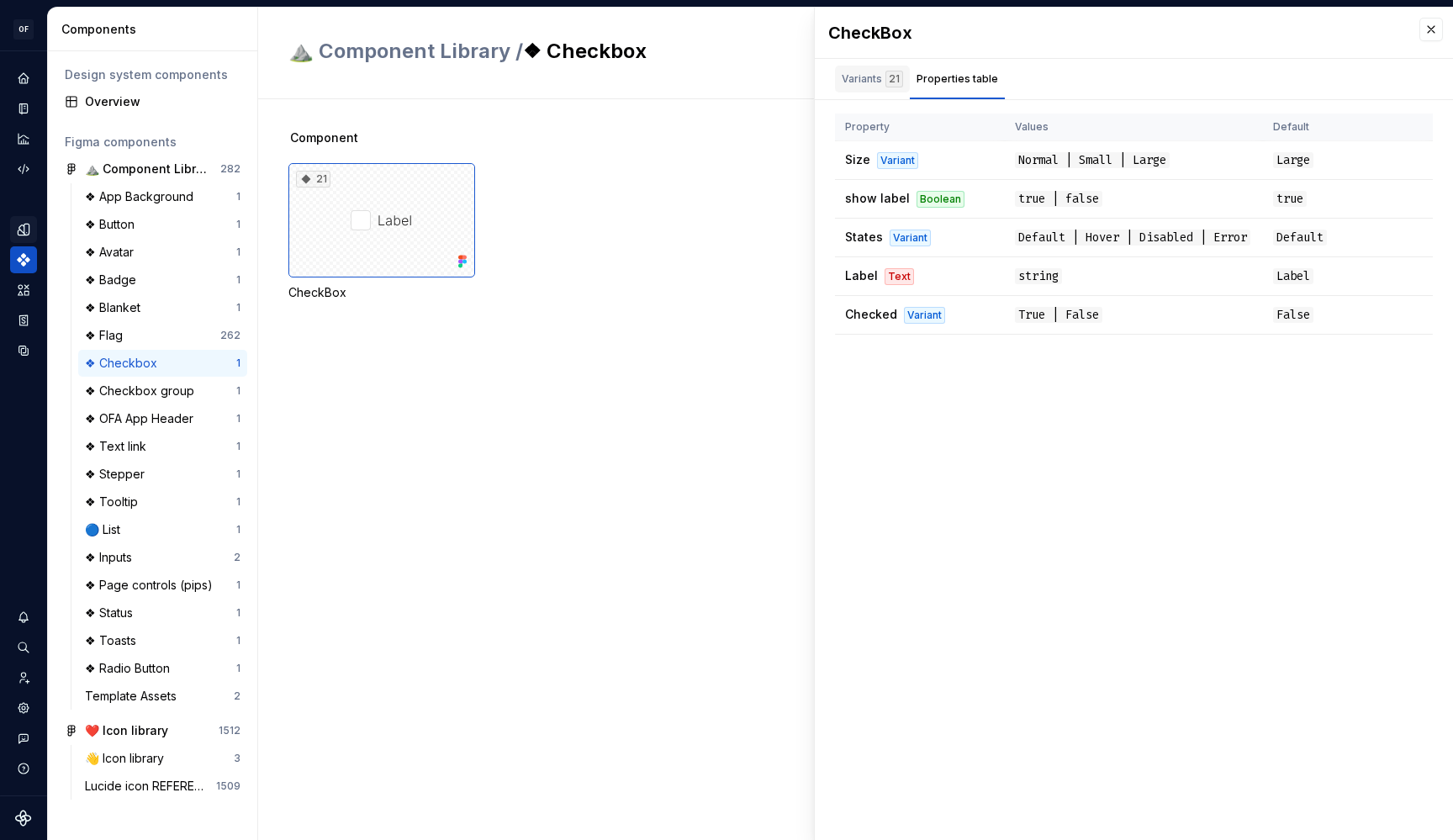
click at [859, 77] on div "Variants 21" at bounding box center [872, 78] width 62 height 17
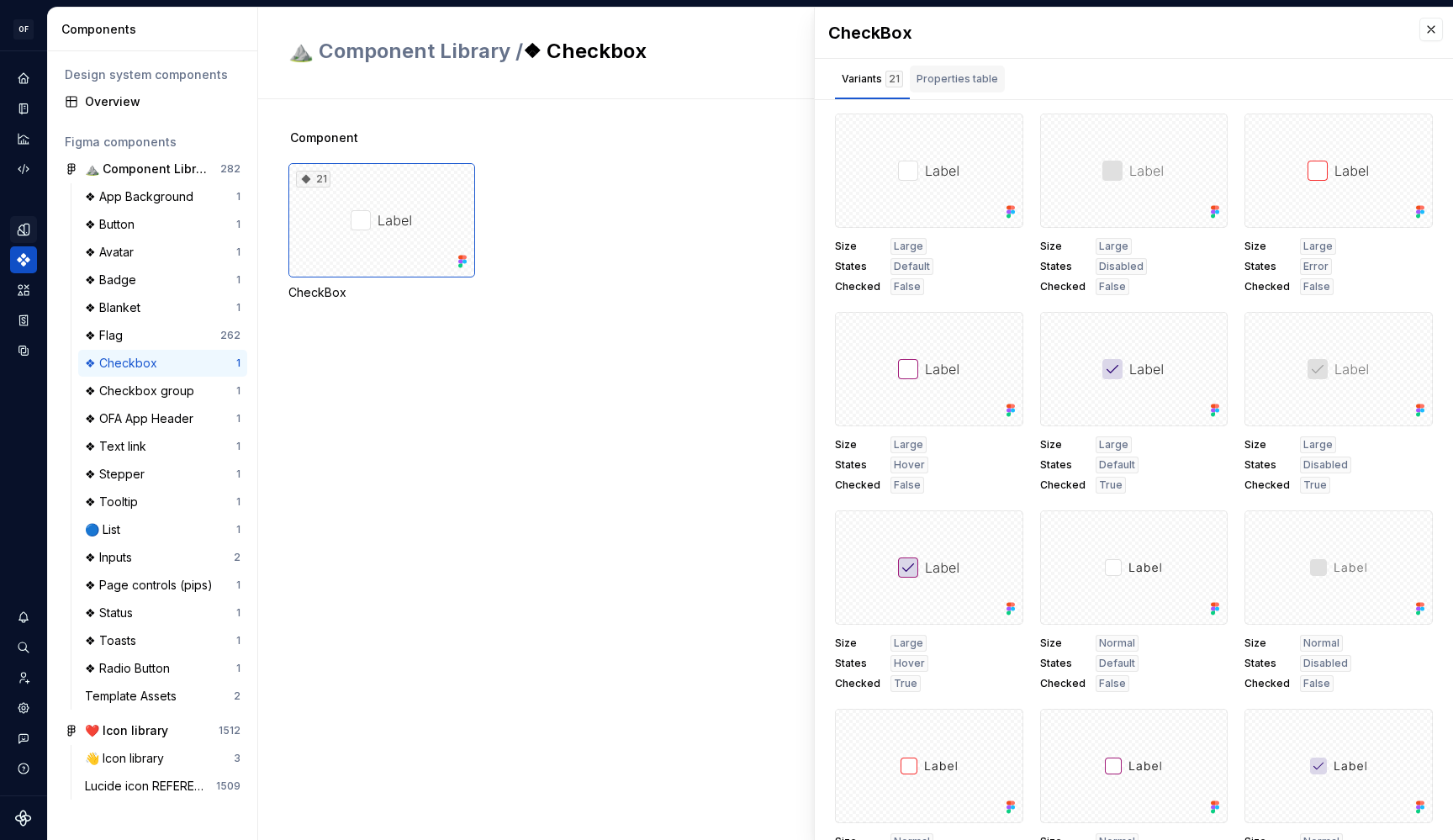
click at [939, 86] on div "Properties table" at bounding box center [956, 78] width 81 height 17
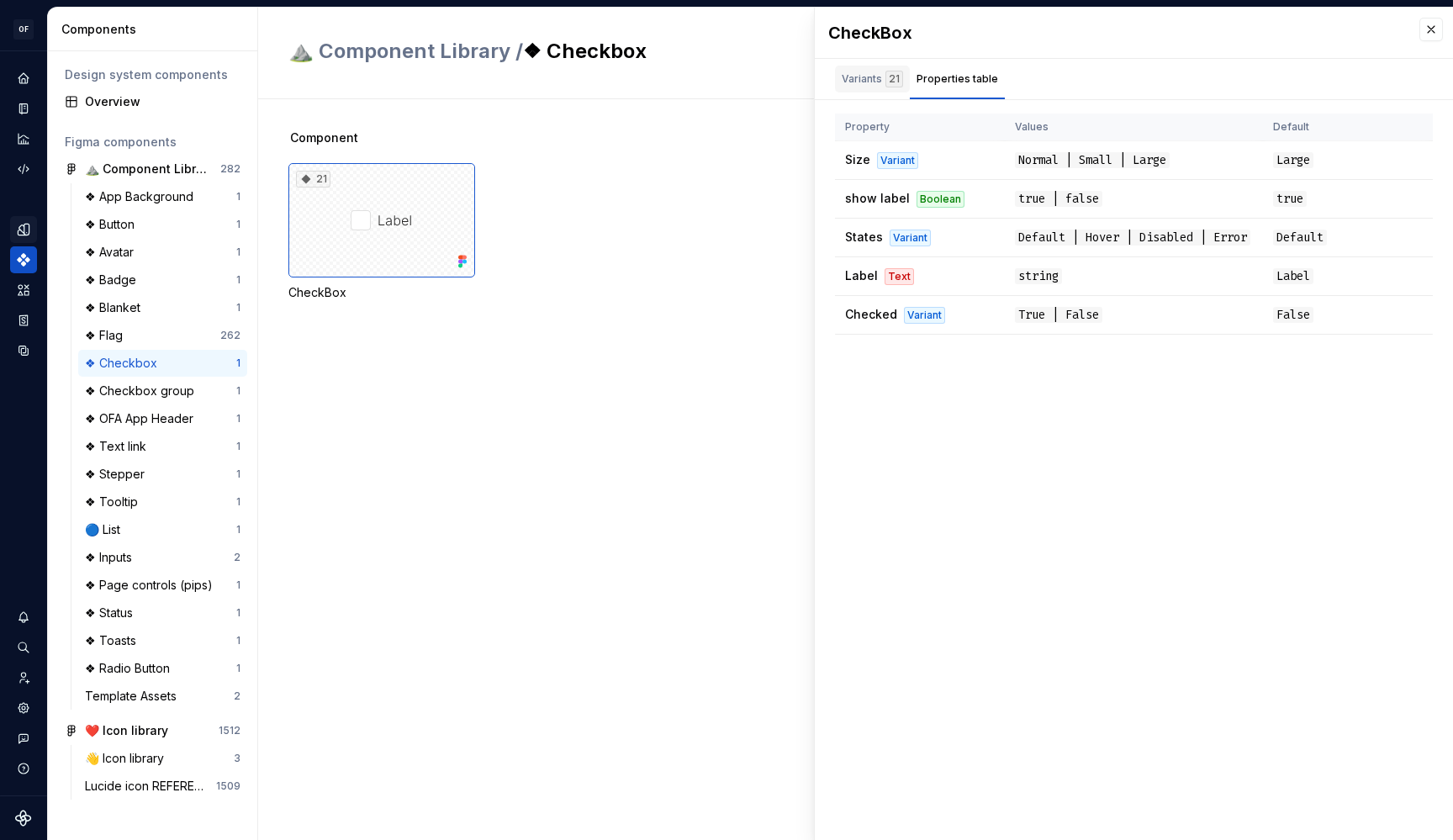
click at [866, 73] on div "Variants 21" at bounding box center [872, 78] width 62 height 17
